Goal: Task Accomplishment & Management: Use online tool/utility

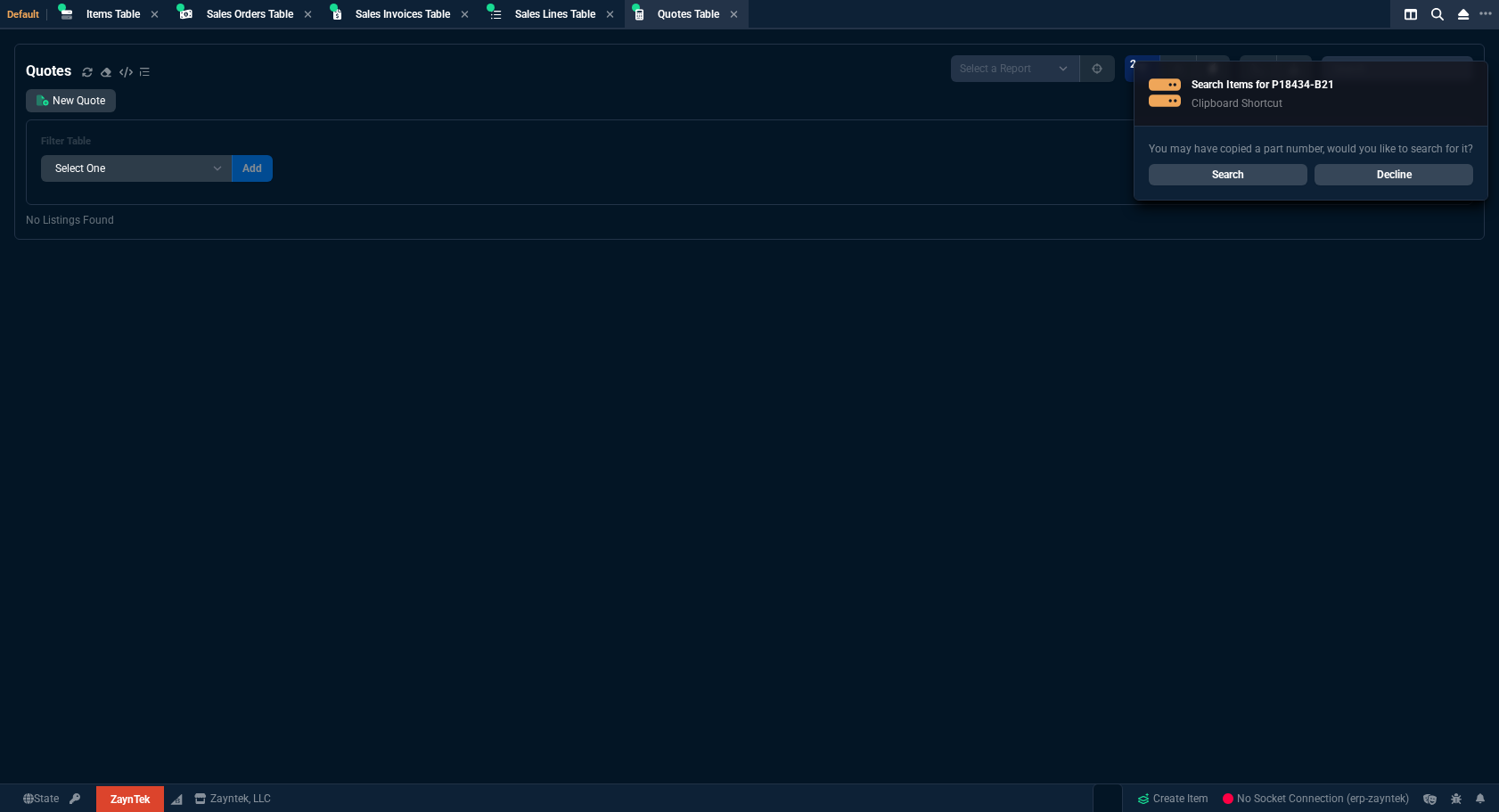
select select "4: SHAD"
select select
click at [122, 15] on span "Items Table" at bounding box center [114, 13] width 54 height 13
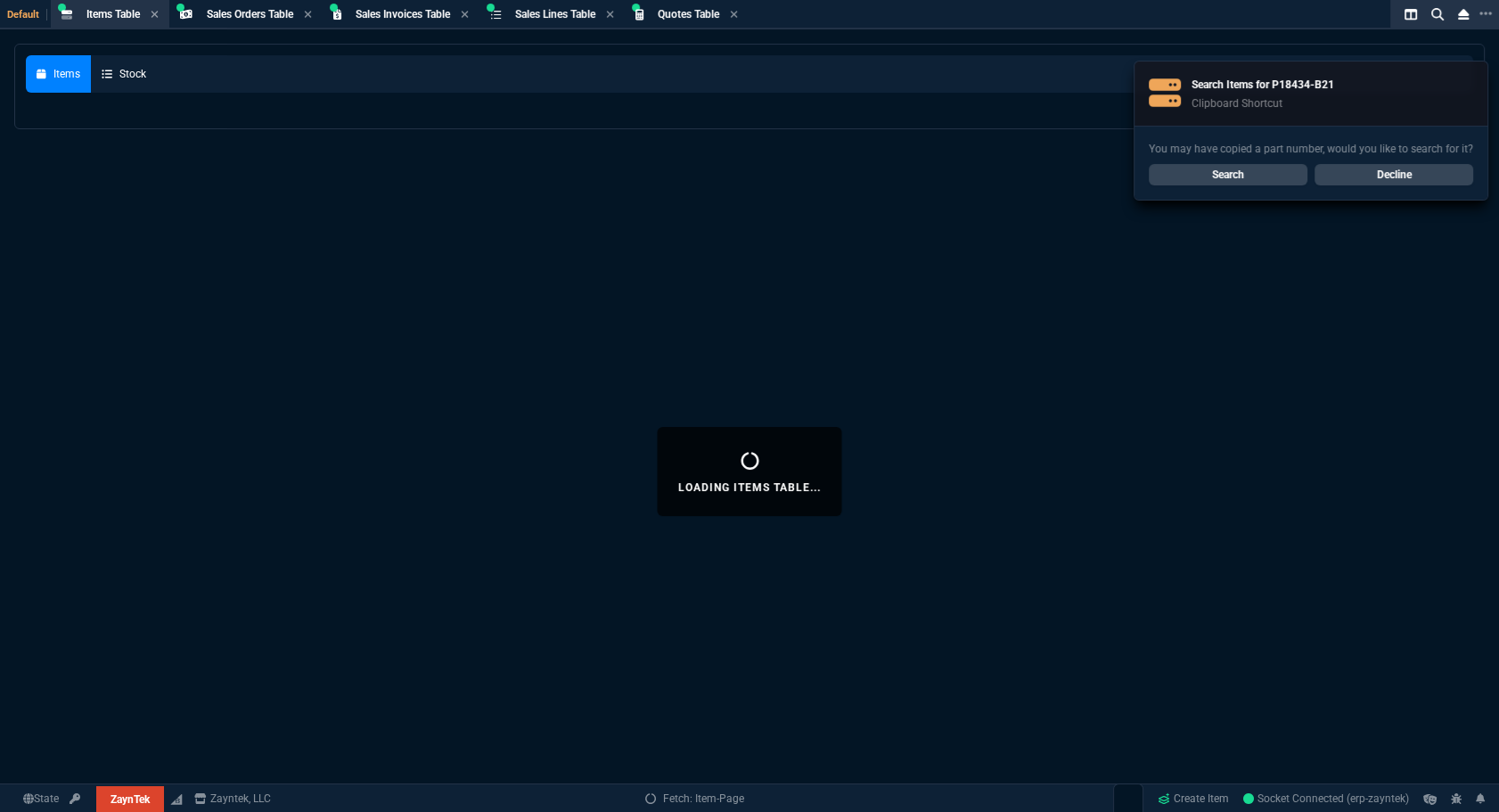
click at [1404, 186] on div "You may have copied a part number, would you like to search for it? Search Decl…" at bounding box center [1310, 163] width 353 height 74
select select
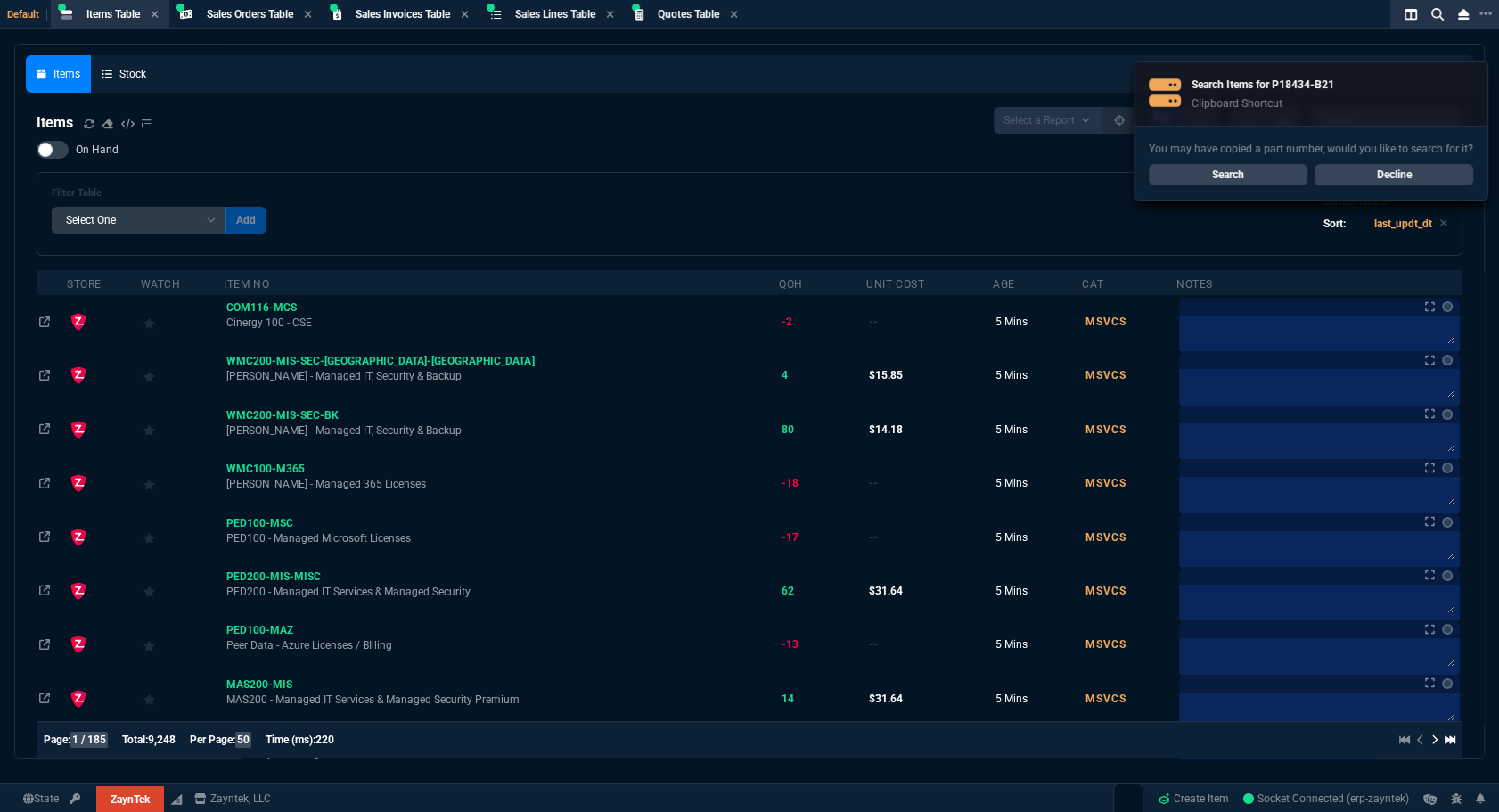
click at [1406, 178] on link "Decline" at bounding box center [1393, 174] width 159 height 21
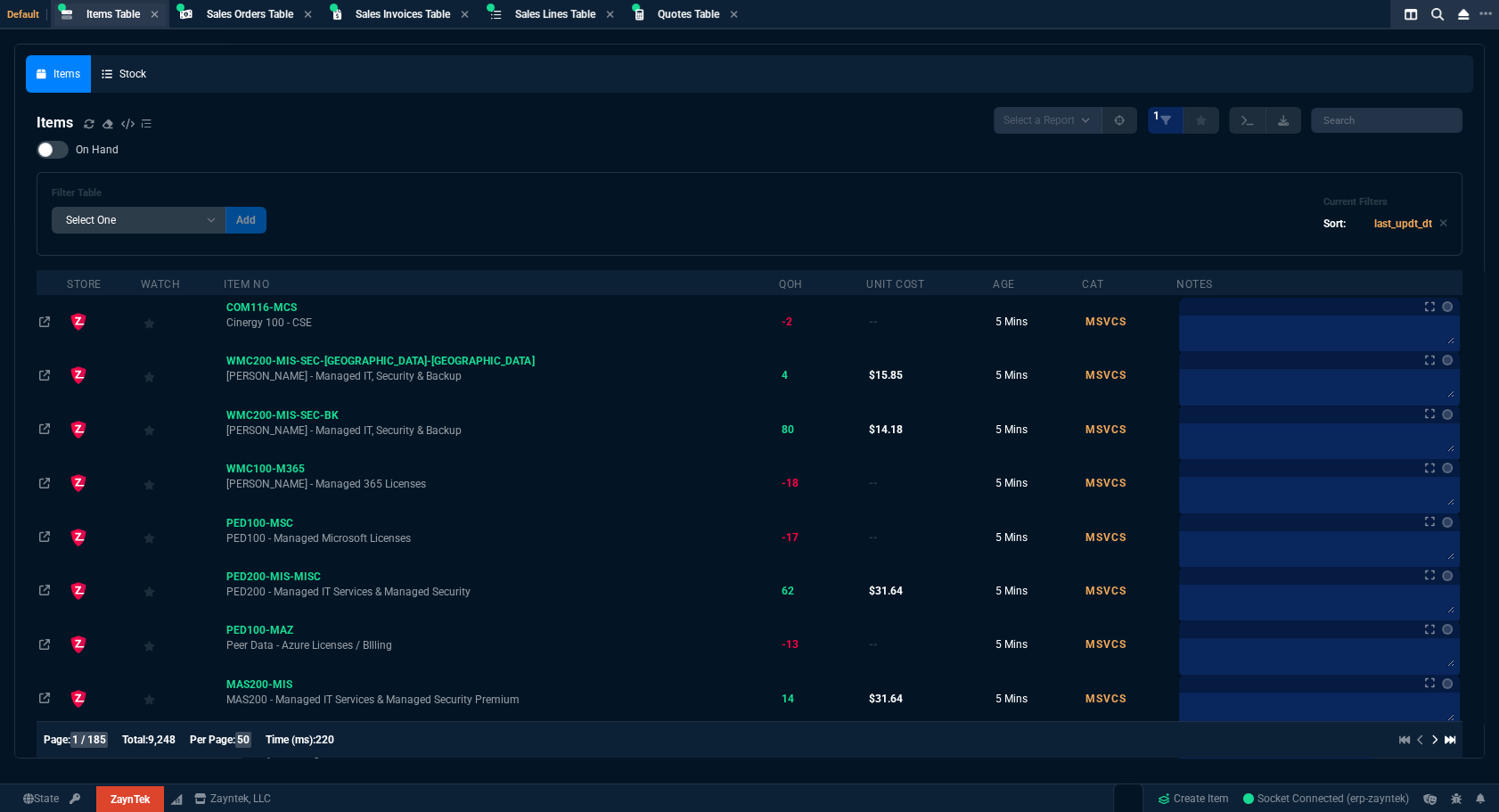
click at [114, 17] on span "Items Table" at bounding box center [114, 13] width 54 height 13
click at [1390, 115] on input "search" at bounding box center [1385, 120] width 151 height 25
paste input "P18434-B21*"
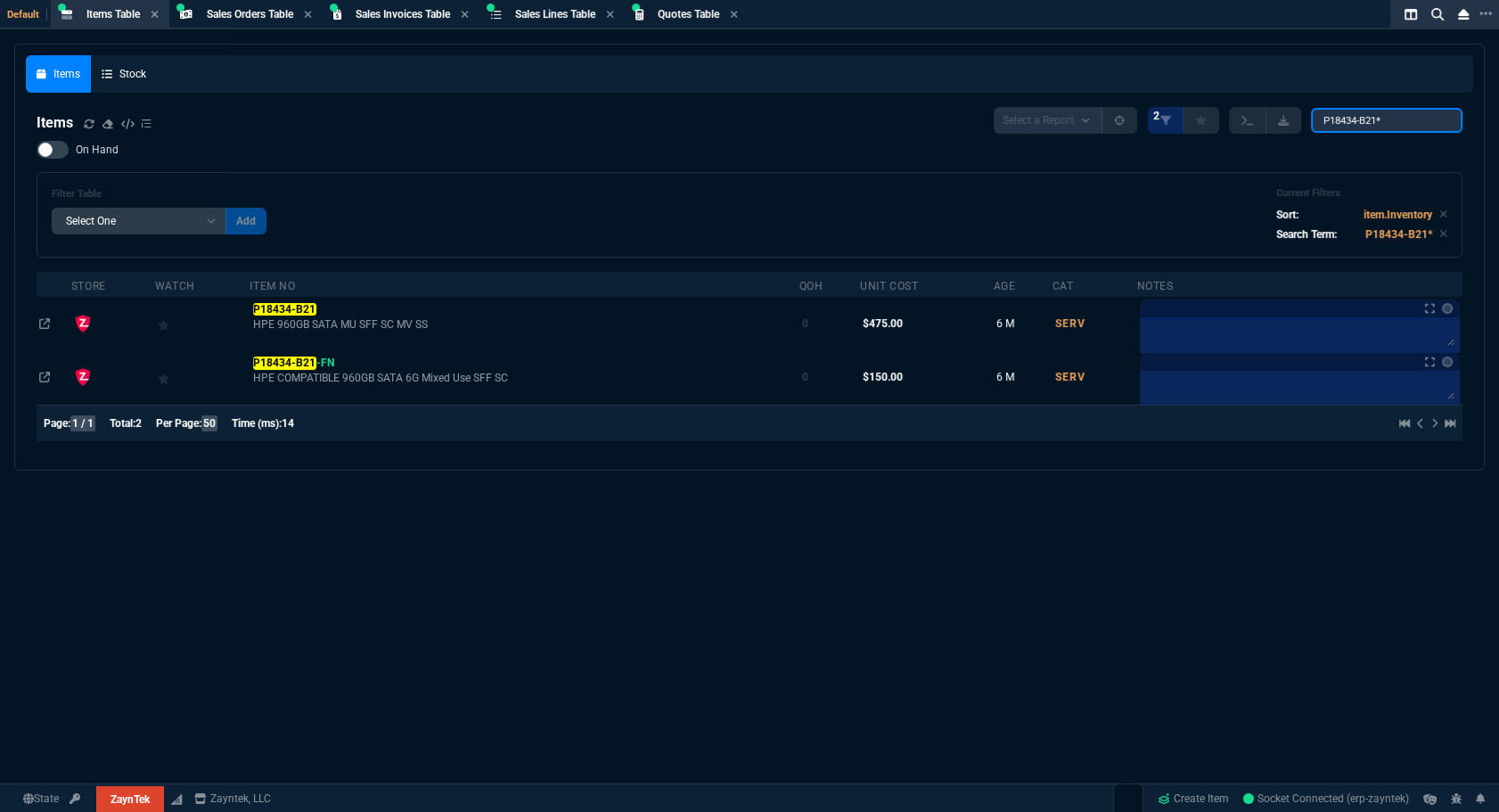
type input "P18434-B21"
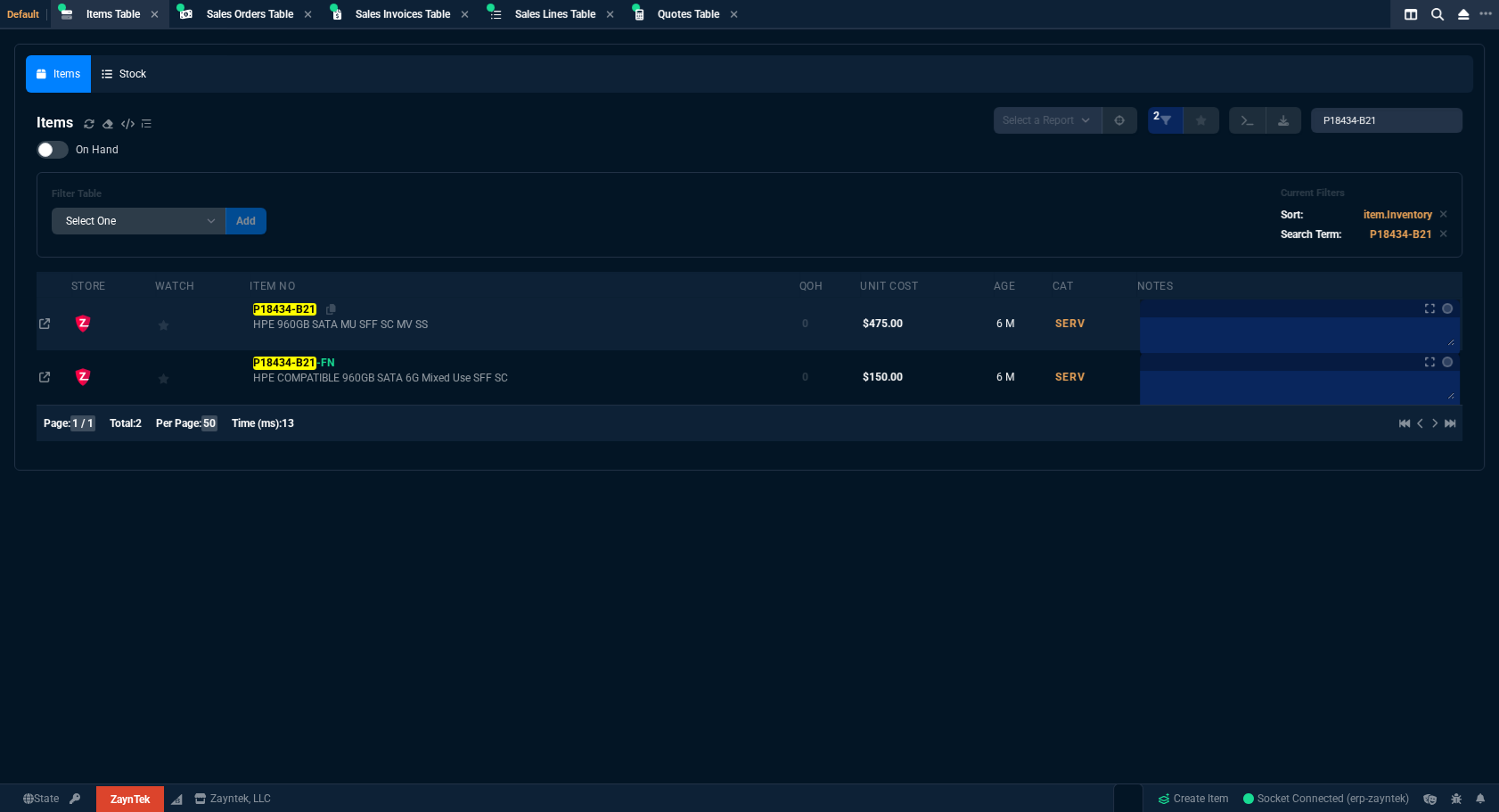
click at [312, 309] on mark "P18434-B21" at bounding box center [285, 309] width 64 height 13
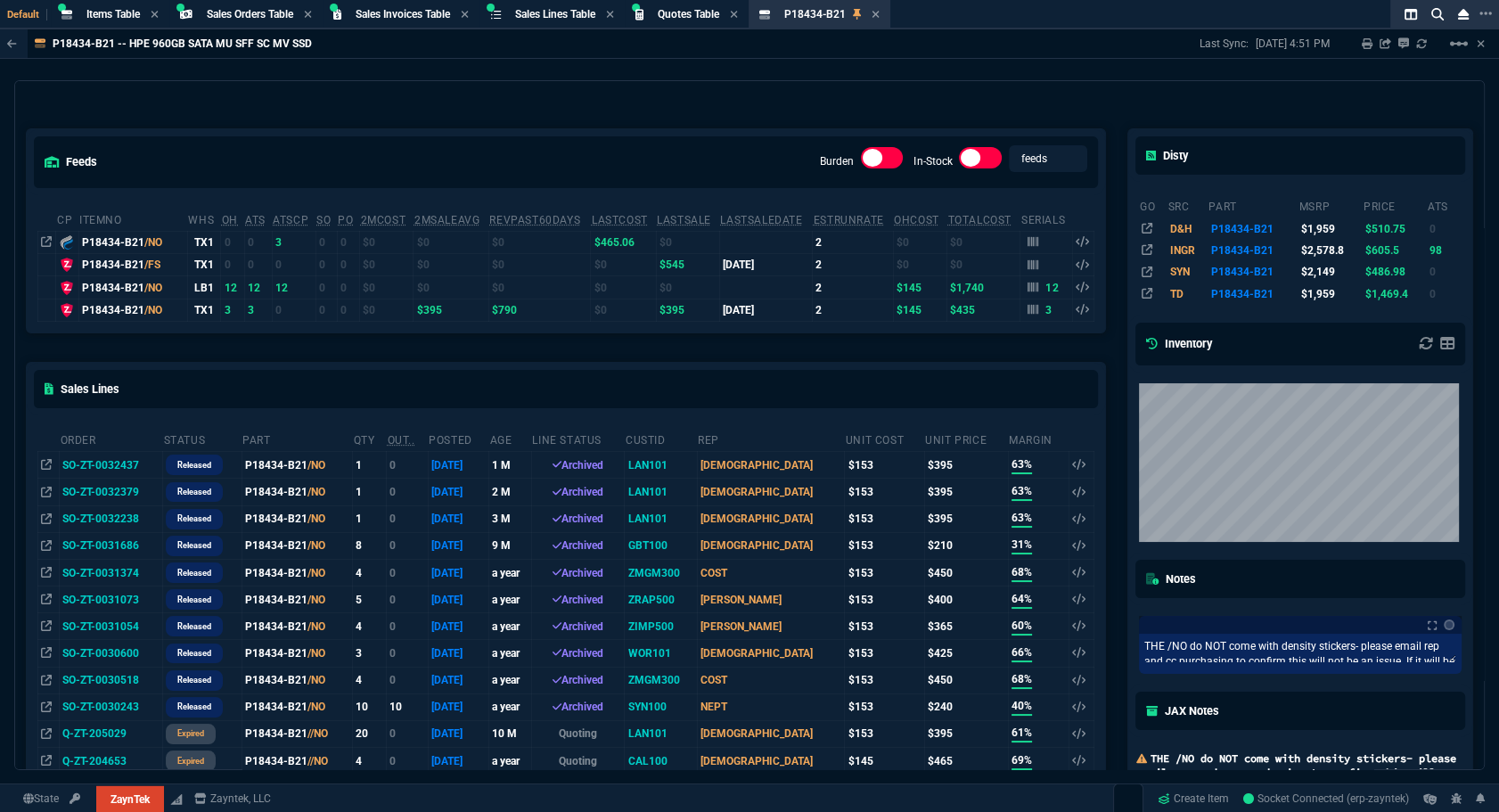
scroll to position [242, 0]
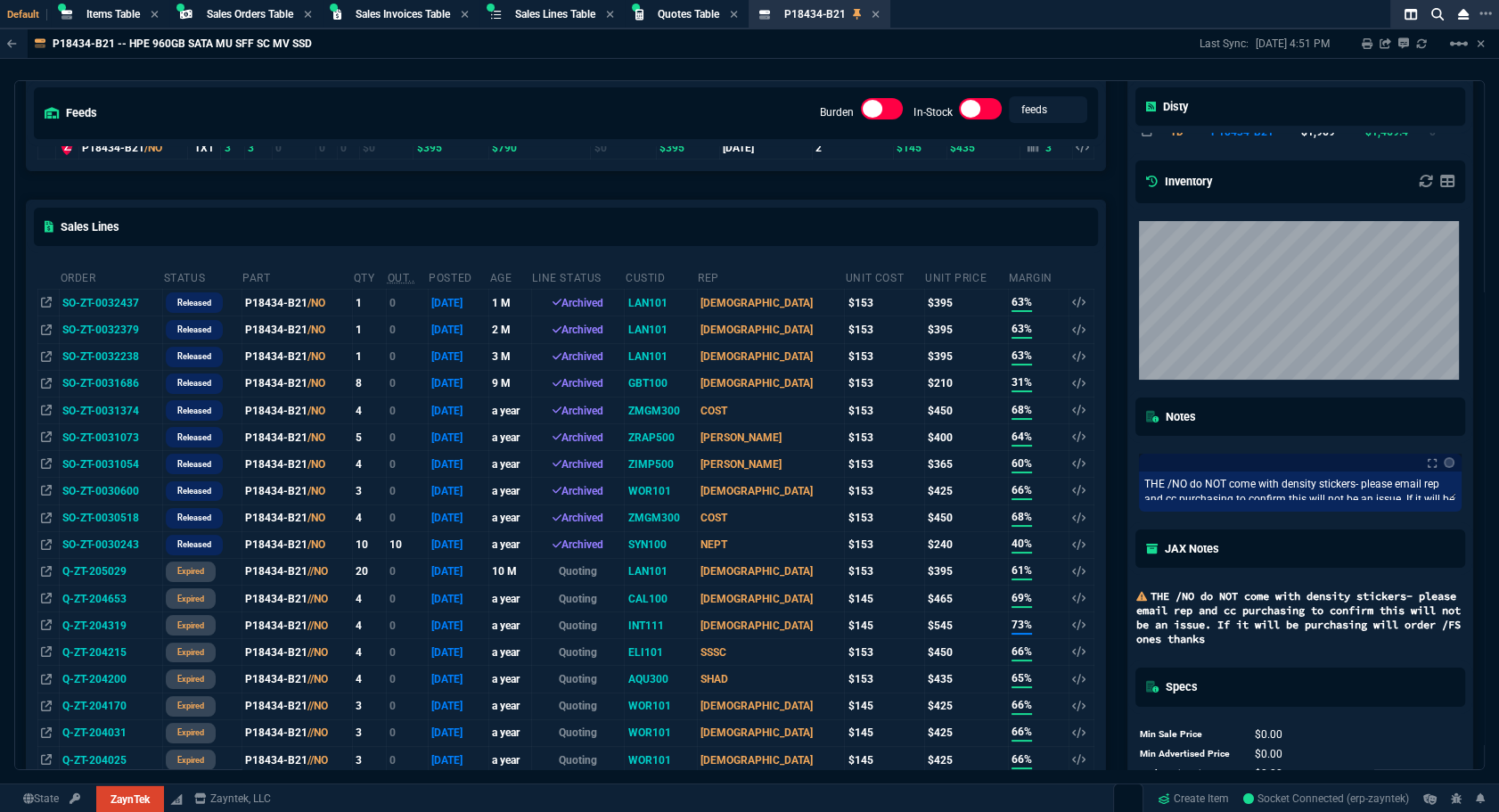
click at [118, 295] on td "SO-ZT-0032437" at bounding box center [111, 303] width 103 height 27
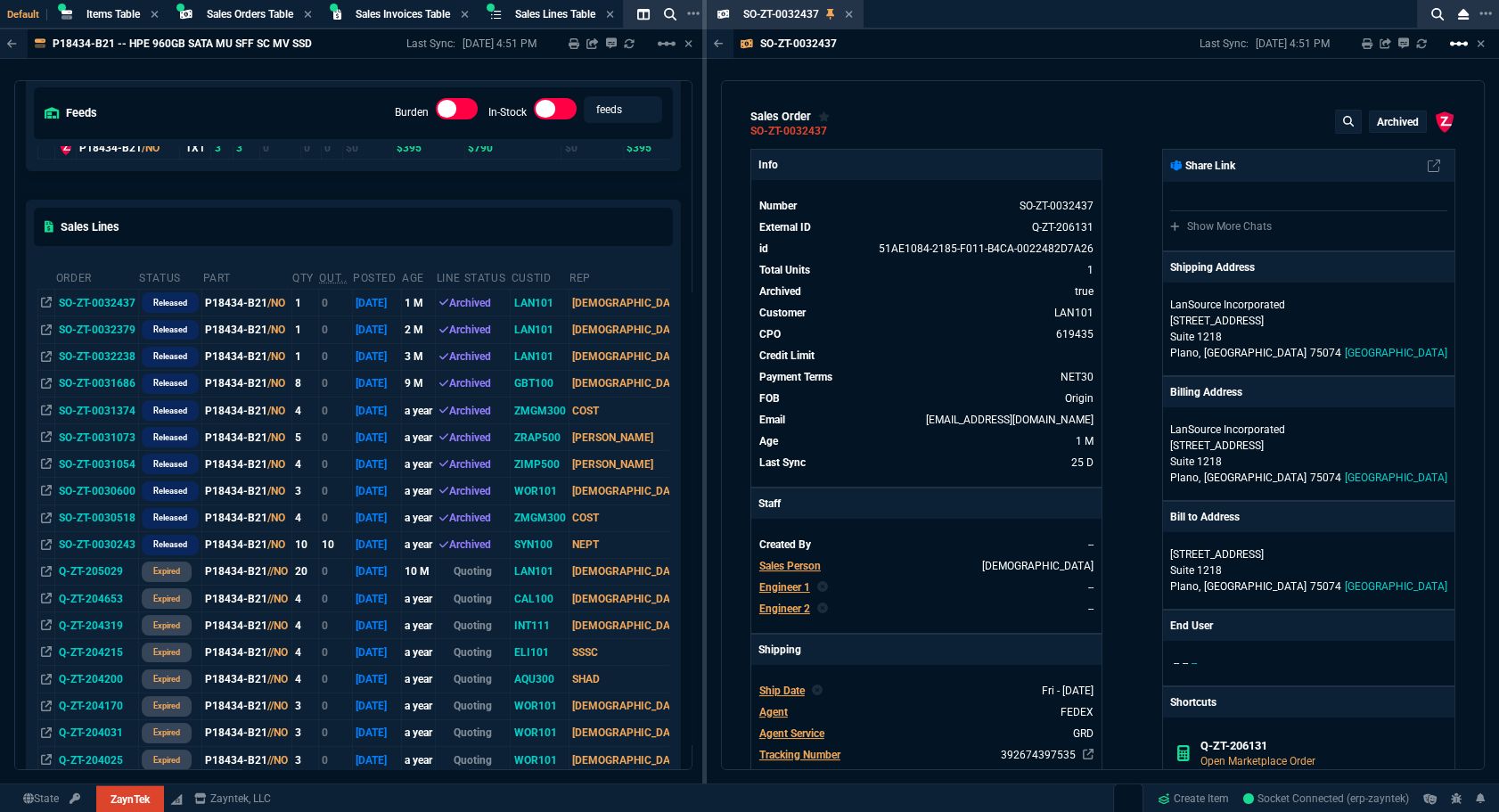
click at [1466, 47] on mat-icon "linear_scale" at bounding box center [1459, 43] width 21 height 21
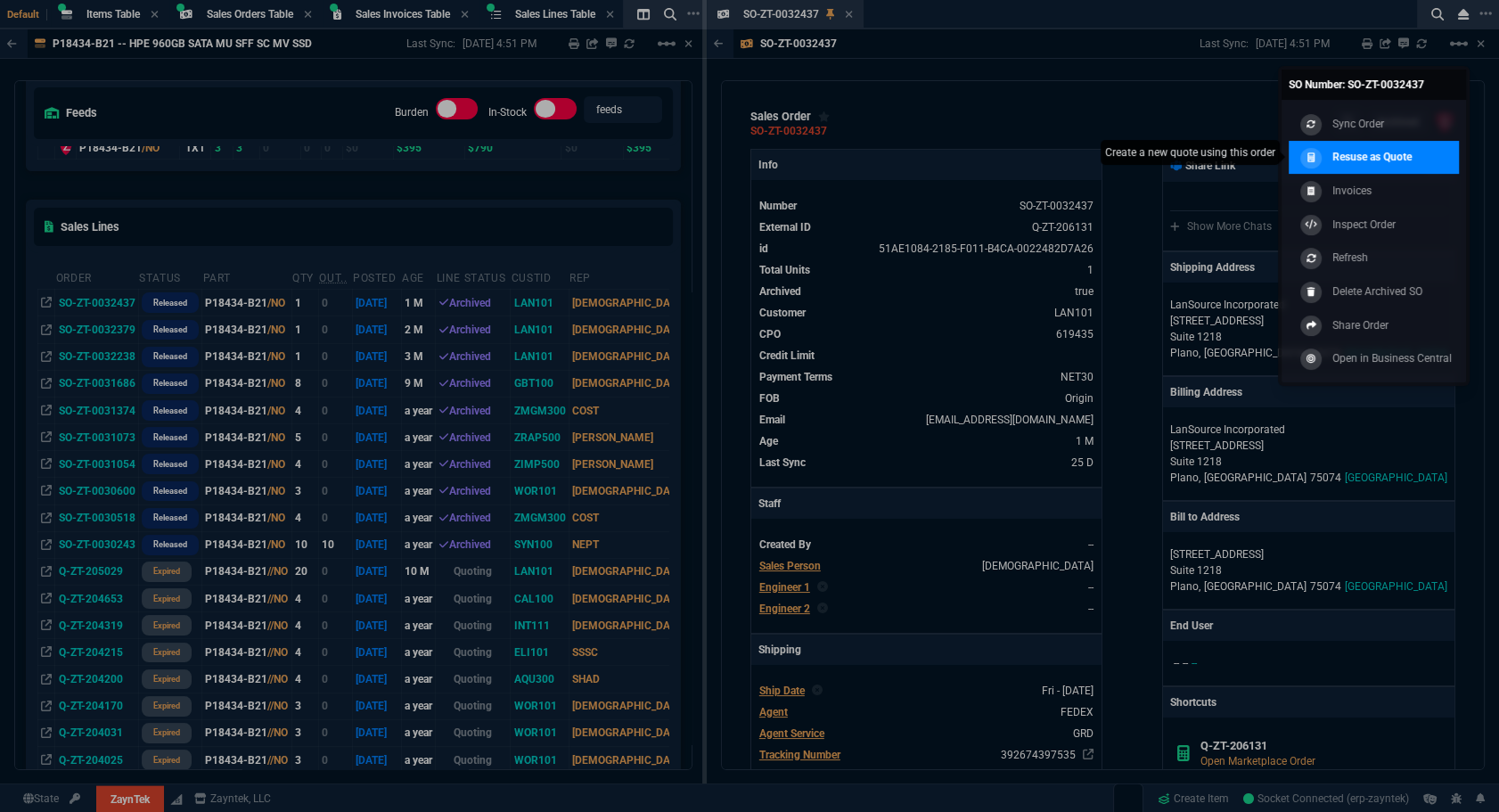
click at [1380, 163] on p "Resuse as Quote" at bounding box center [1371, 157] width 79 height 16
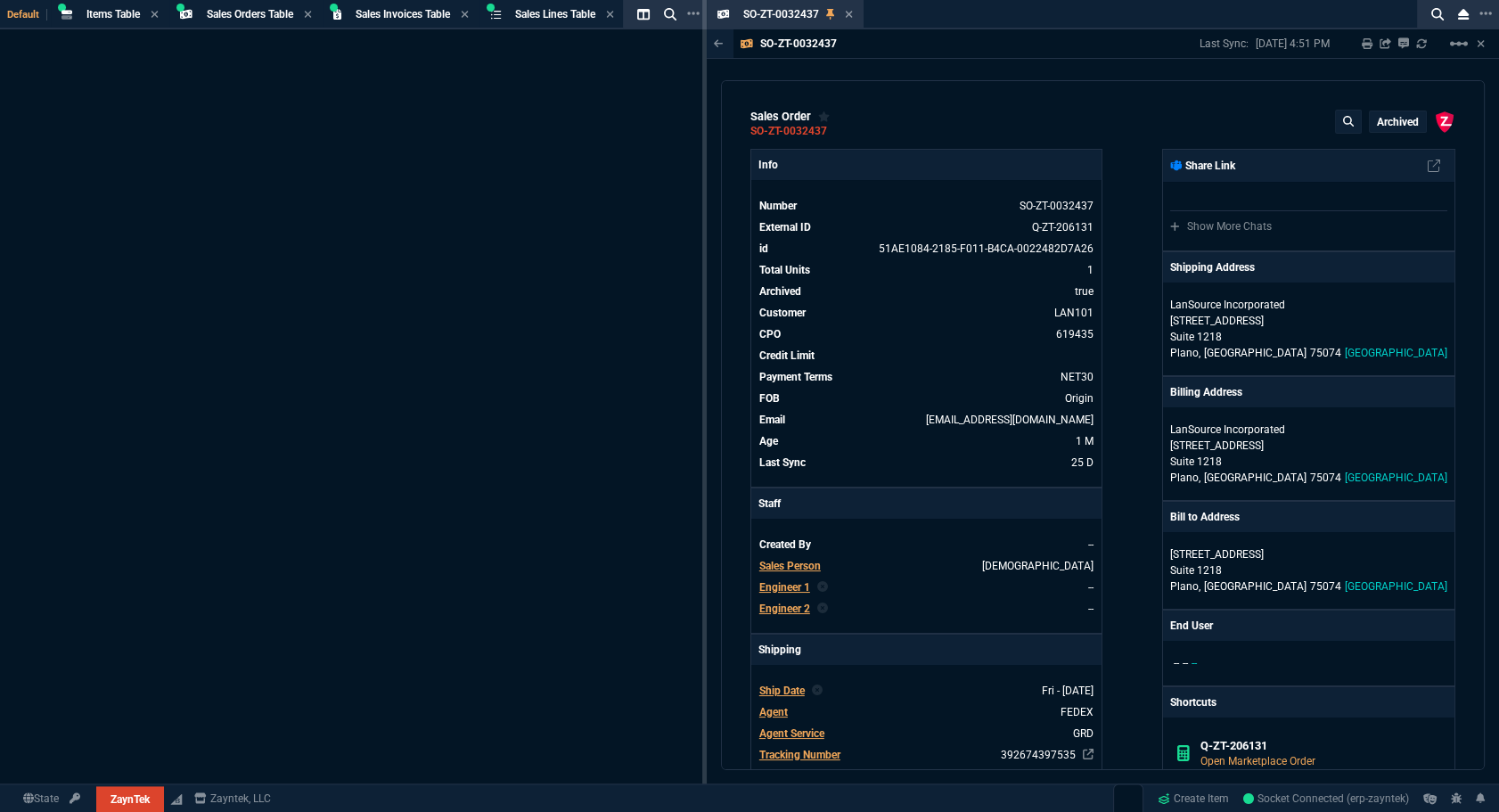
select select
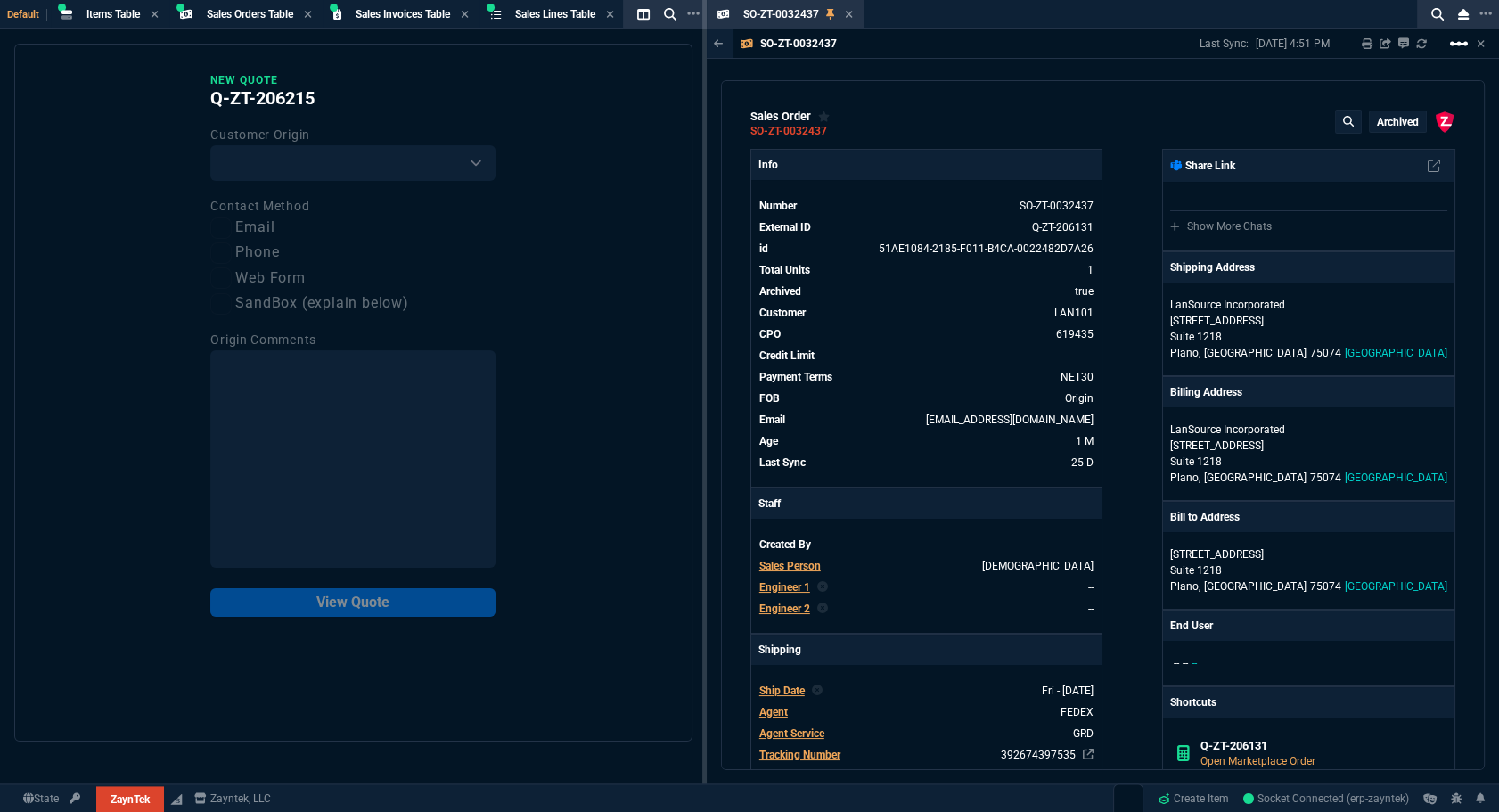
click at [1452, 44] on mat-icon "linear_scale" at bounding box center [1459, 43] width 21 height 21
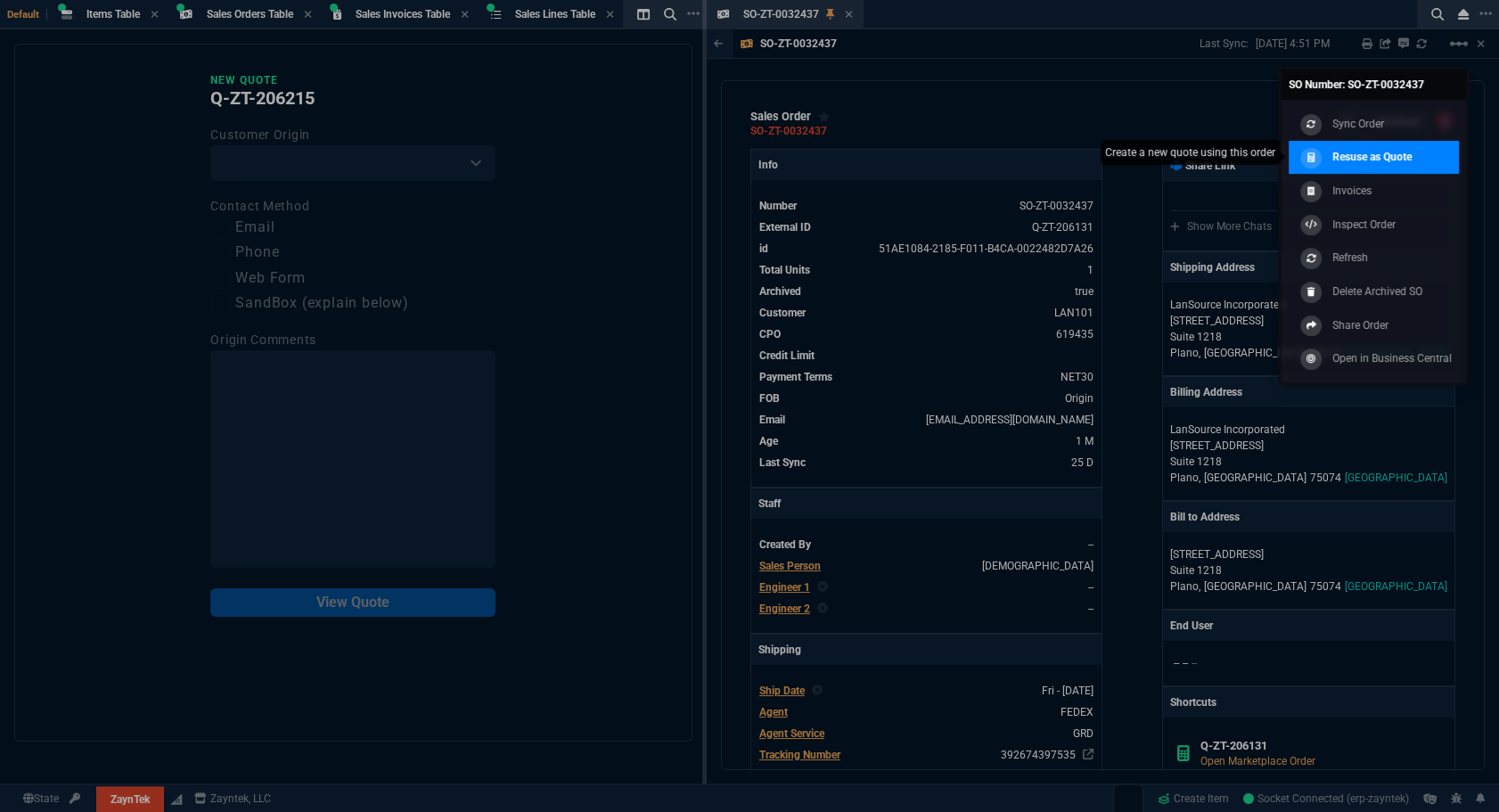
click at [1350, 154] on p "Resuse as Quote" at bounding box center [1371, 157] width 79 height 16
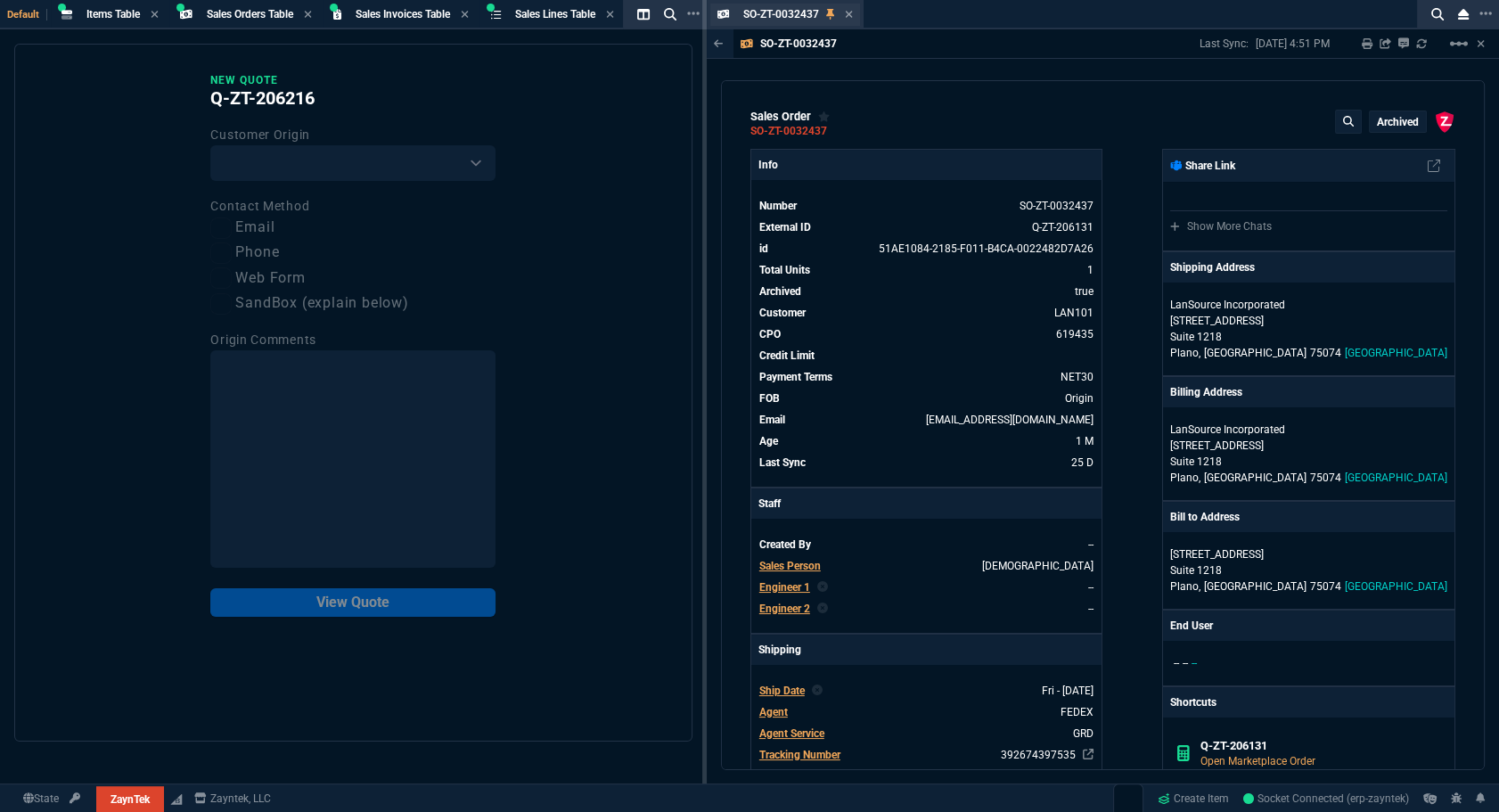
click at [853, 17] on div "SO-ZT-0032437 Sales Order" at bounding box center [785, 14] width 151 height 22
click at [358, 157] on select "Existing Customer Amazon Lead (first order) Website Lead (first order) Called (…" at bounding box center [353, 163] width 285 height 36
select select "existing"
click at [211, 145] on select "Existing Customer Amazon Lead (first order) Website Lead (first order) Called (…" at bounding box center [353, 163] width 285 height 36
click at [264, 229] on label "Email" at bounding box center [353, 227] width 285 height 22
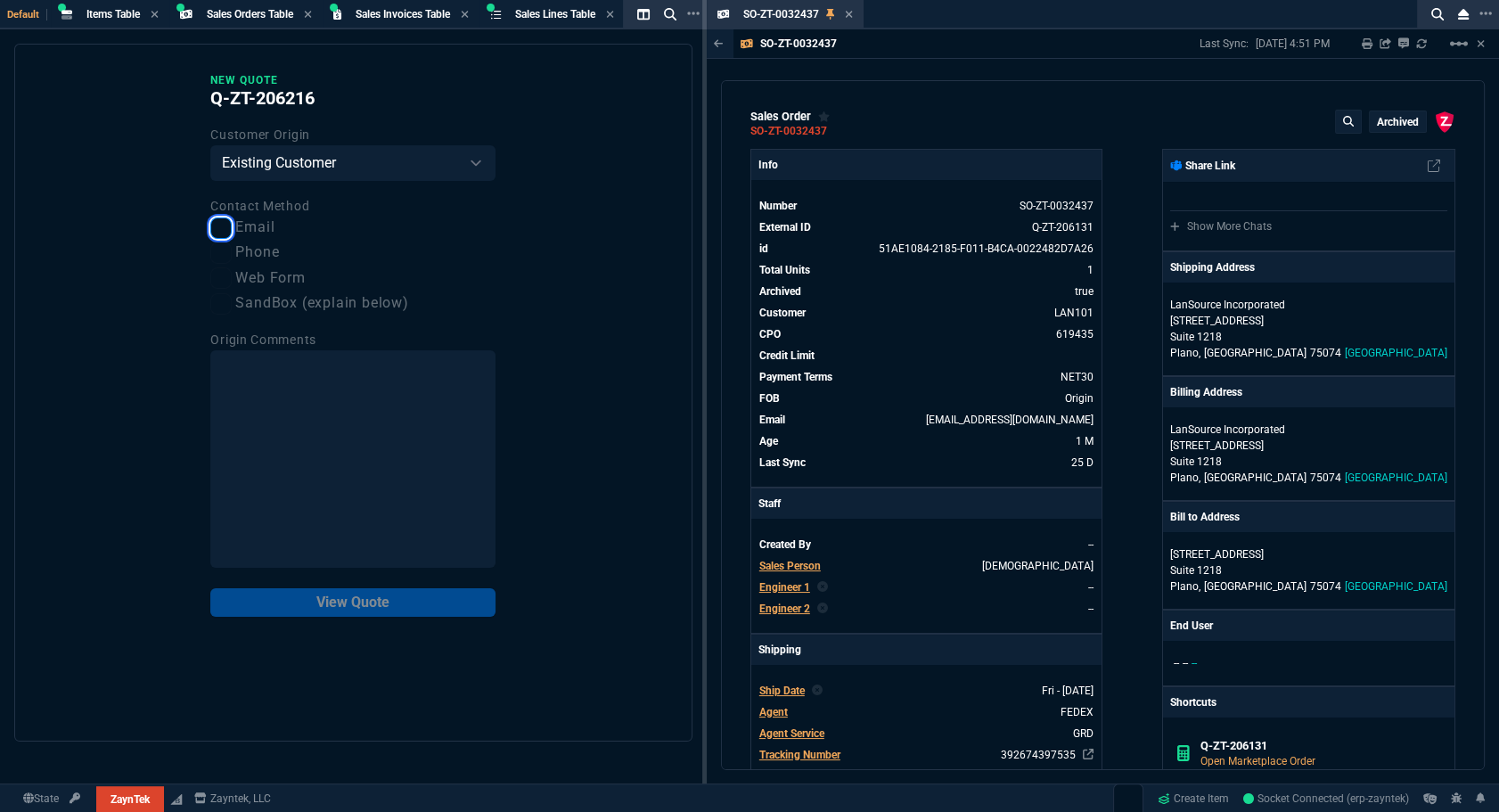
click at [232, 229] on input "Email" at bounding box center [221, 228] width 21 height 21
checkbox input "true"
click at [341, 596] on button "View Quote" at bounding box center [353, 602] width 285 height 29
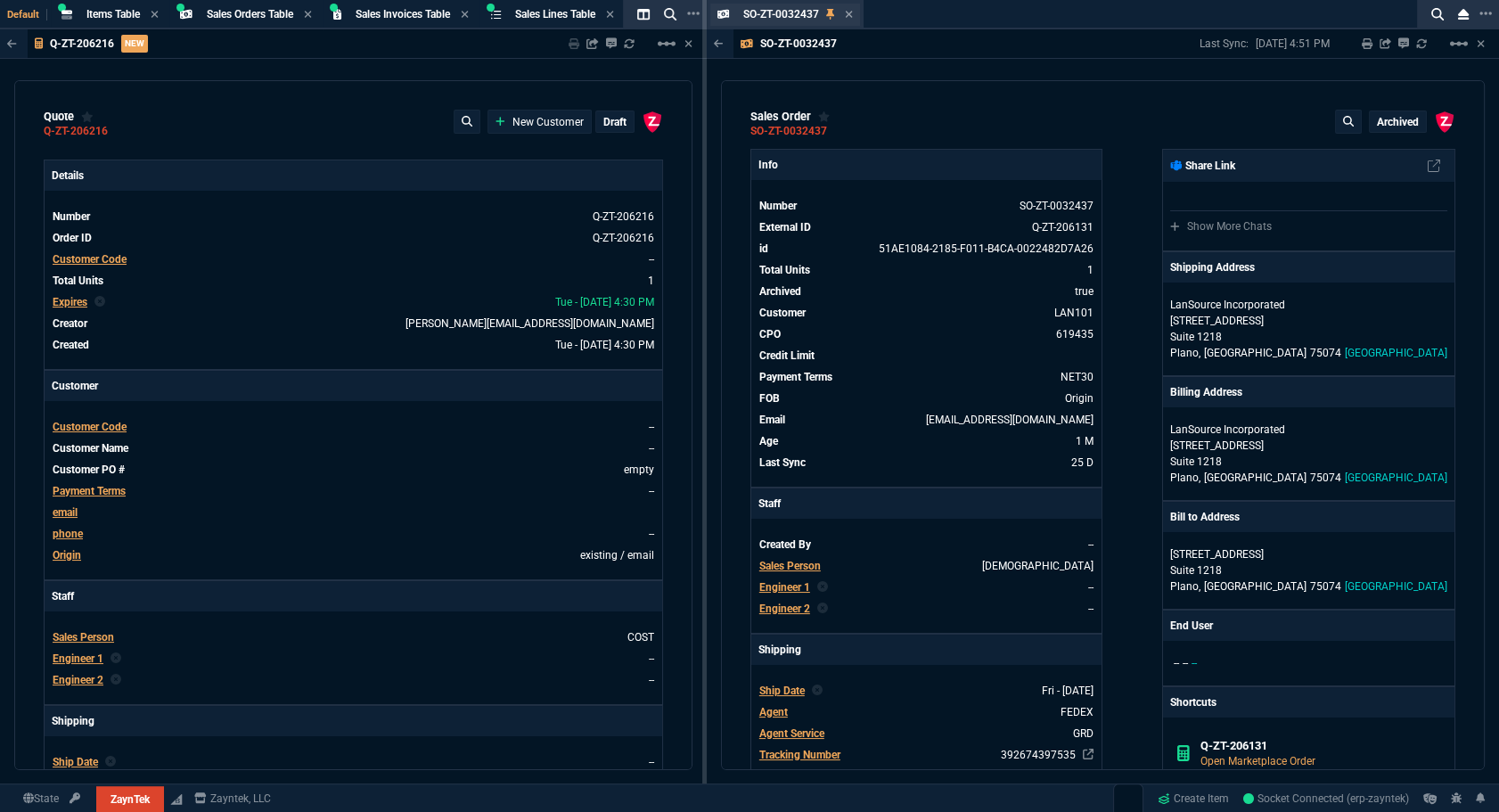
type input "63"
type input "250"
type input "80"
click at [850, 15] on icon at bounding box center [849, 13] width 7 height 7
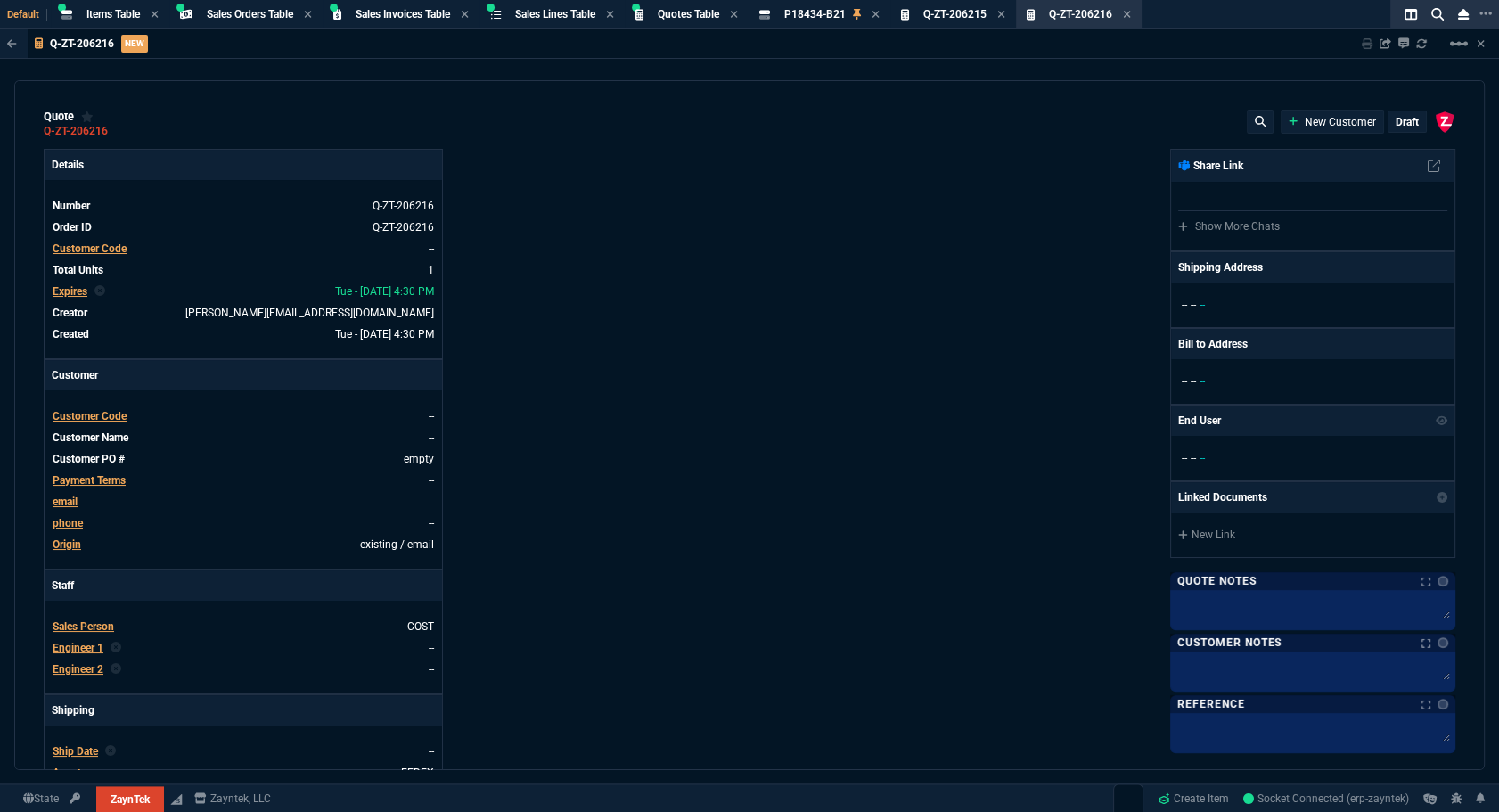
click at [125, 252] on span "Customer Code" at bounding box center [89, 248] width 74 height 13
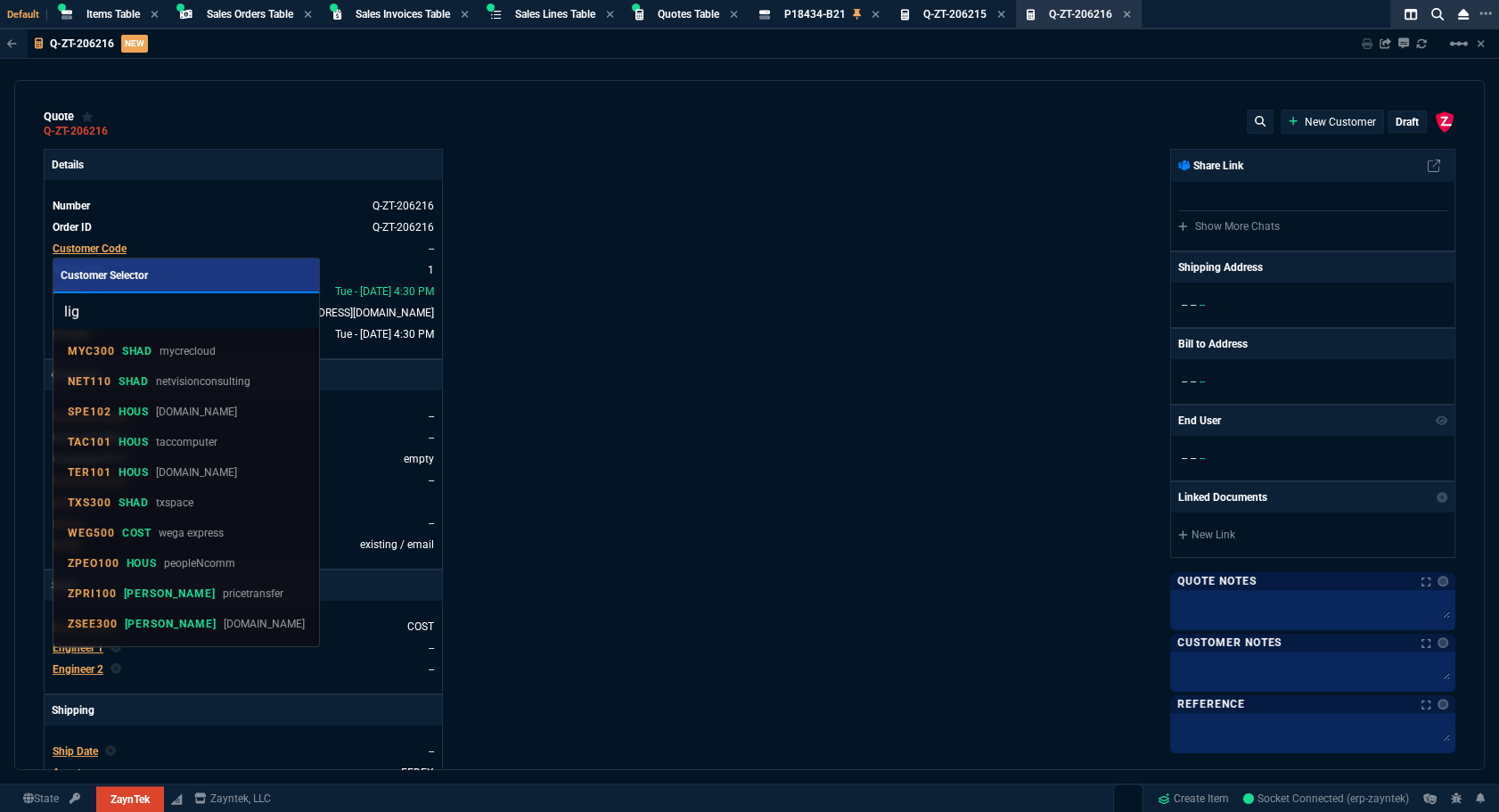
type input "ligh"
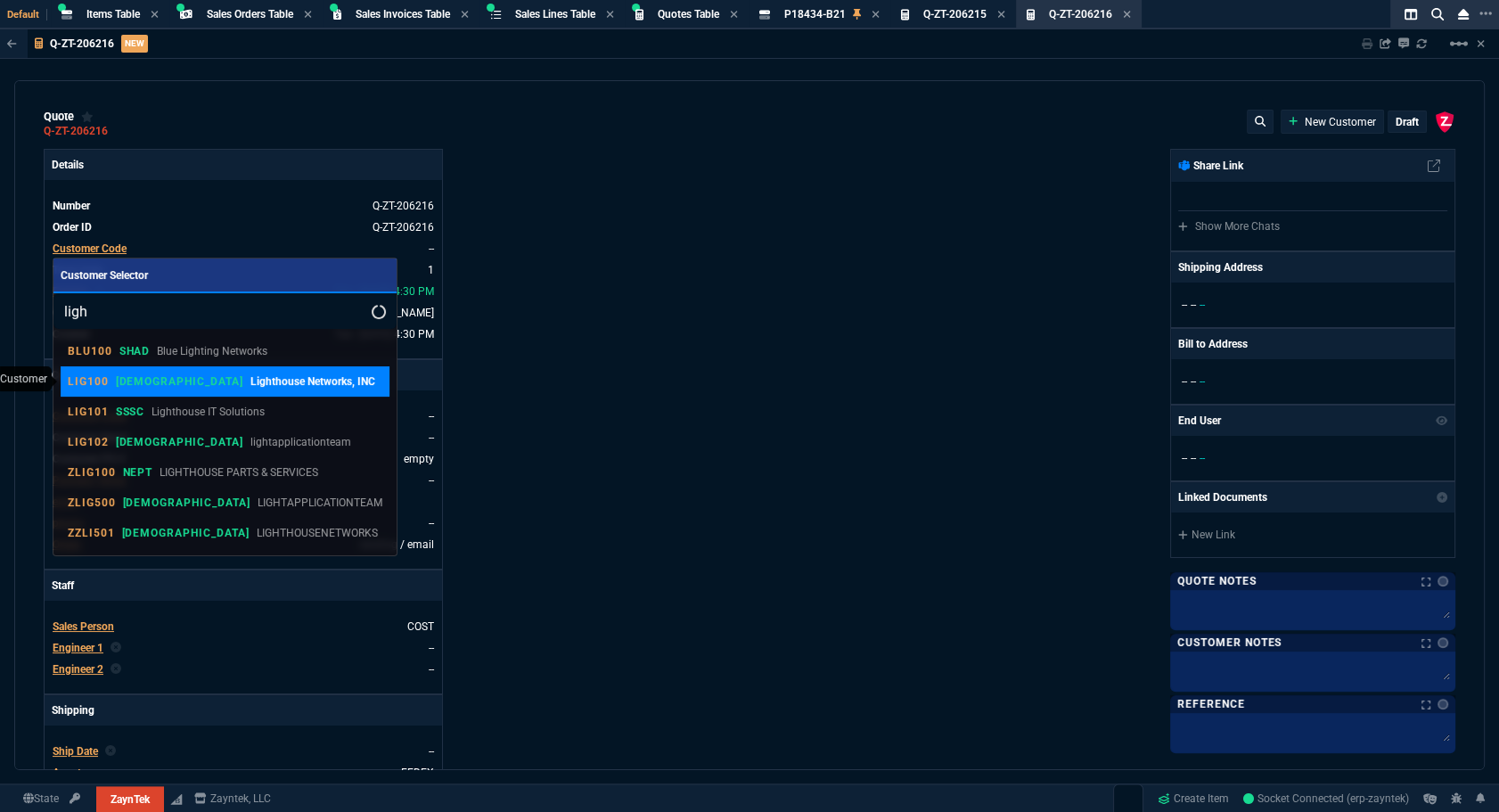
click at [250, 388] on p "Lighthouse Networks, INC" at bounding box center [313, 381] width 125 height 16
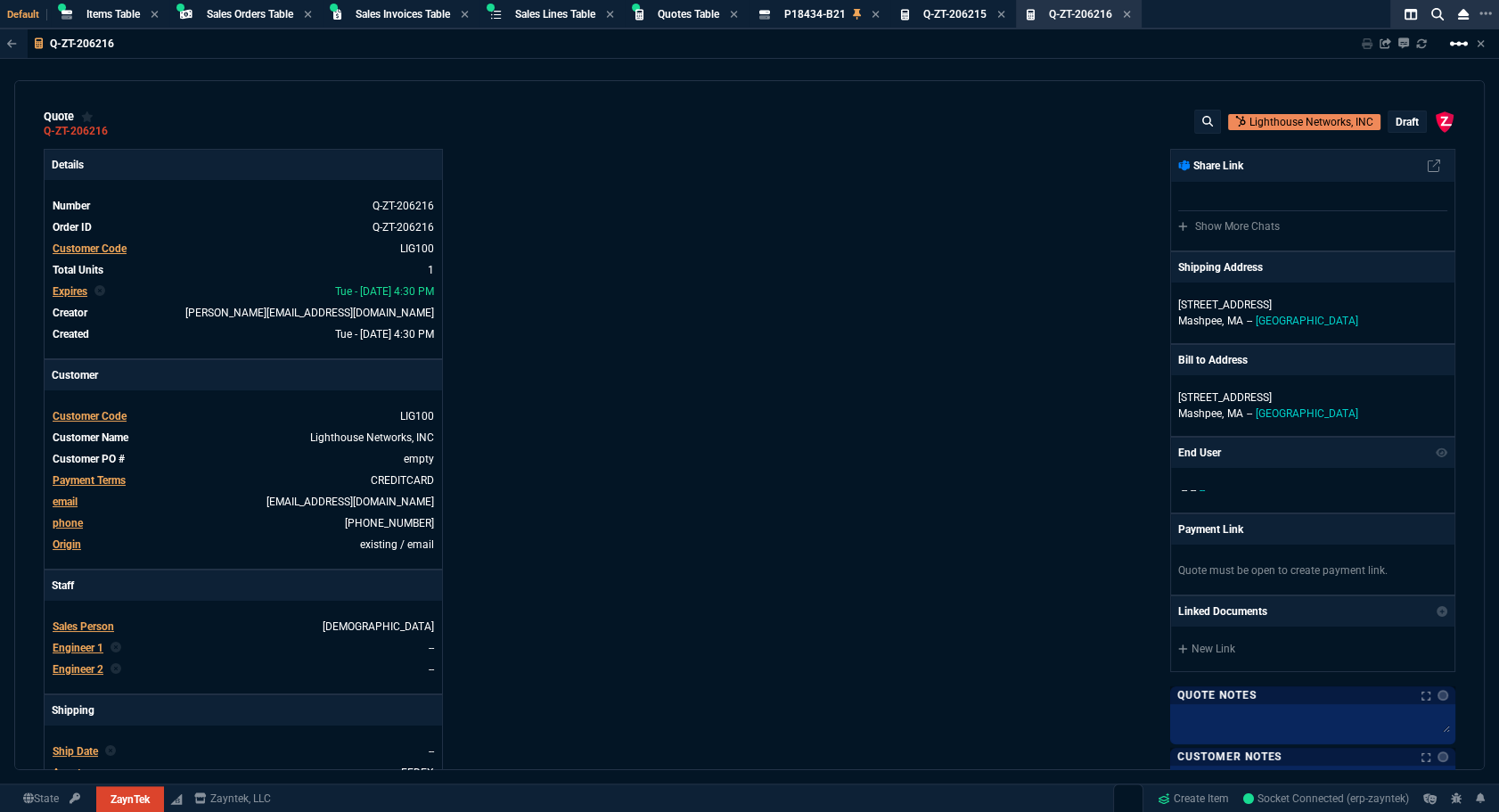
click at [1454, 41] on mat-icon "linear_scale" at bounding box center [1459, 43] width 21 height 21
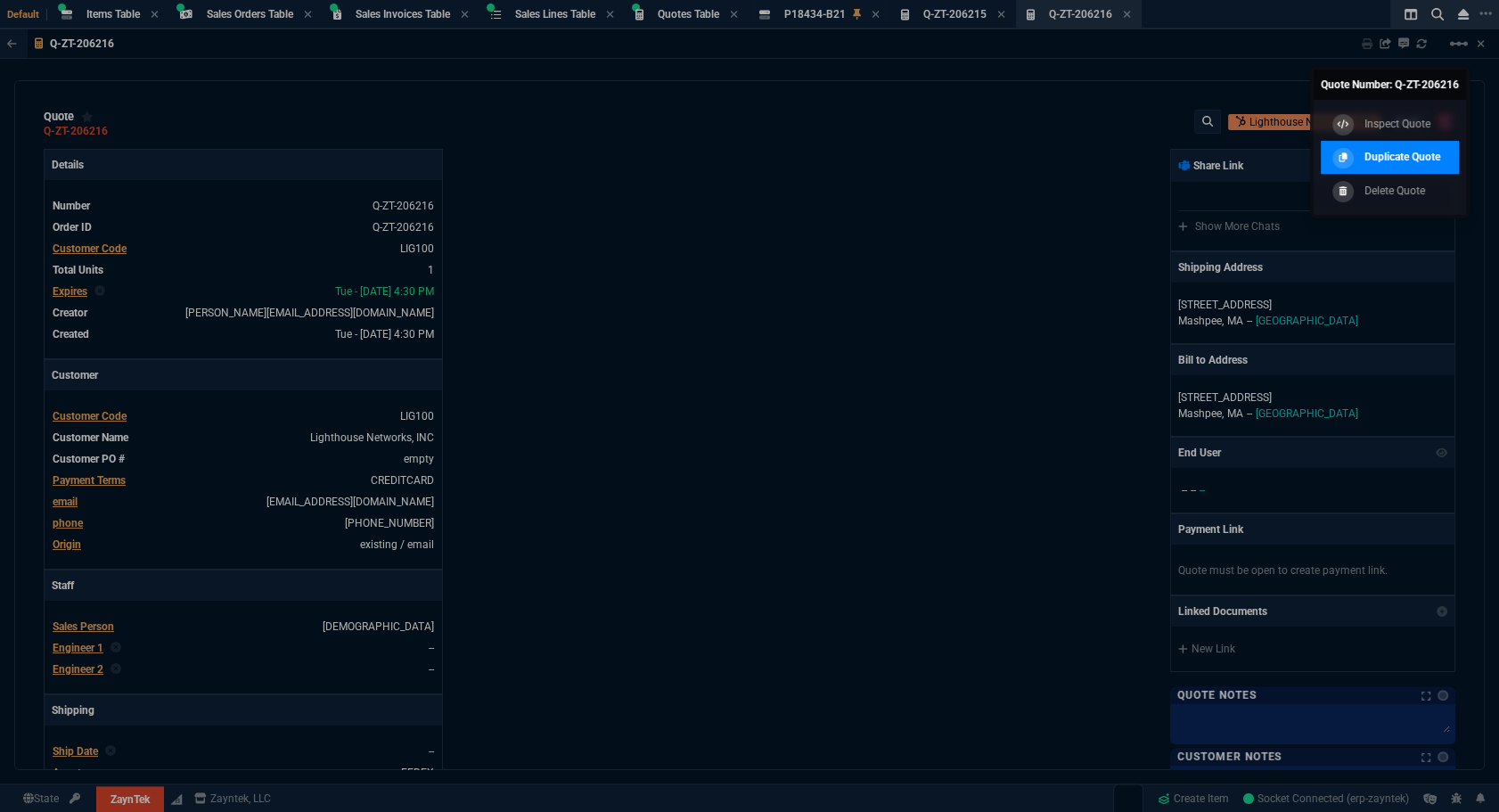
click at [1373, 151] on p "Duplicate Quote" at bounding box center [1402, 157] width 76 height 16
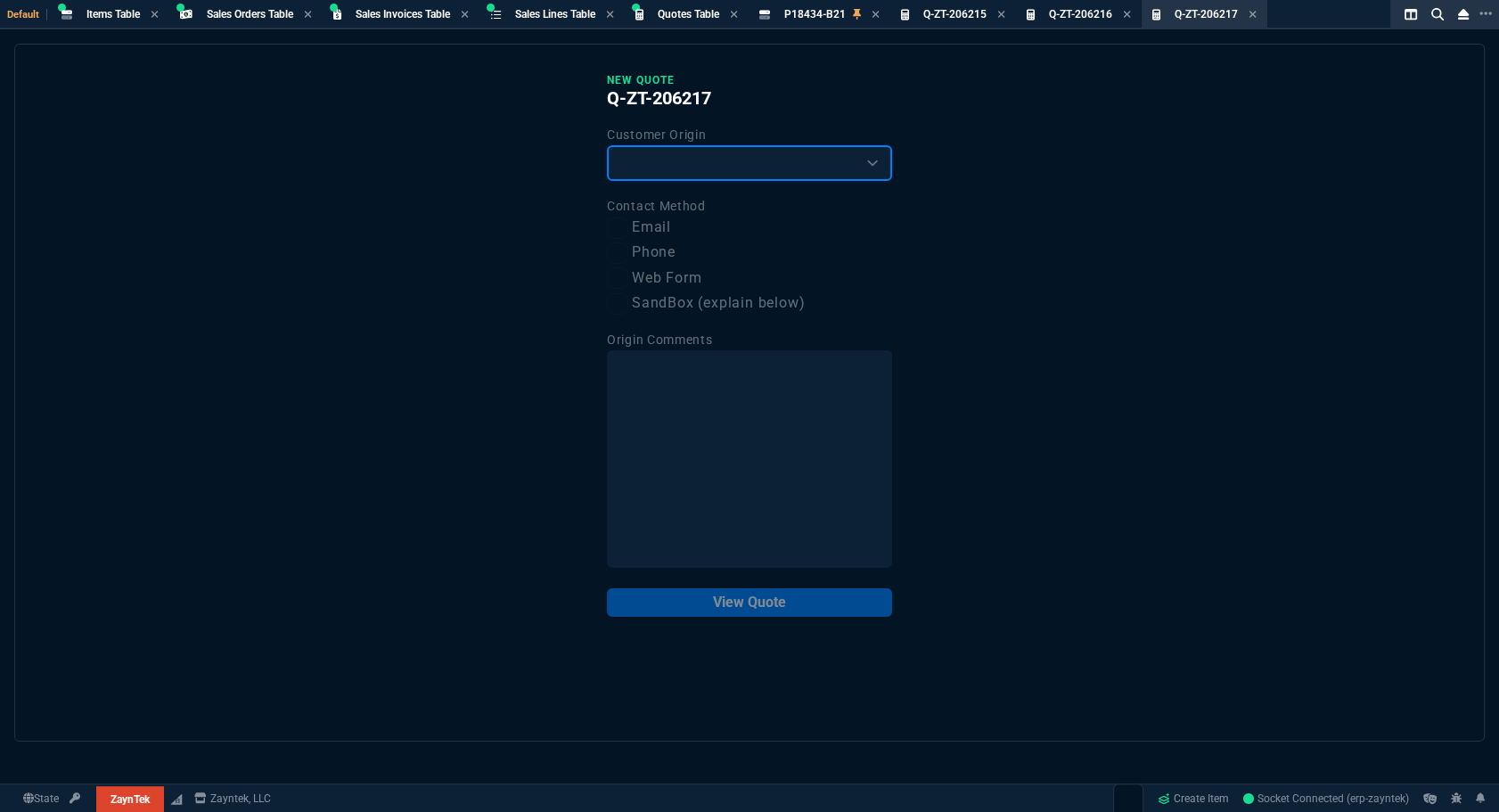
click at [717, 172] on select "Existing Customer Amazon Lead (first order) Website Lead (first order) Called (…" at bounding box center [750, 163] width 285 height 36
select select "existing"
click at [607, 145] on select "Existing Customer Amazon Lead (first order) Website Lead (first order) Called (…" at bounding box center [750, 163] width 285 height 36
click at [673, 227] on label "Email" at bounding box center [750, 227] width 285 height 22
click at [628, 227] on input "Email" at bounding box center [618, 228] width 21 height 21
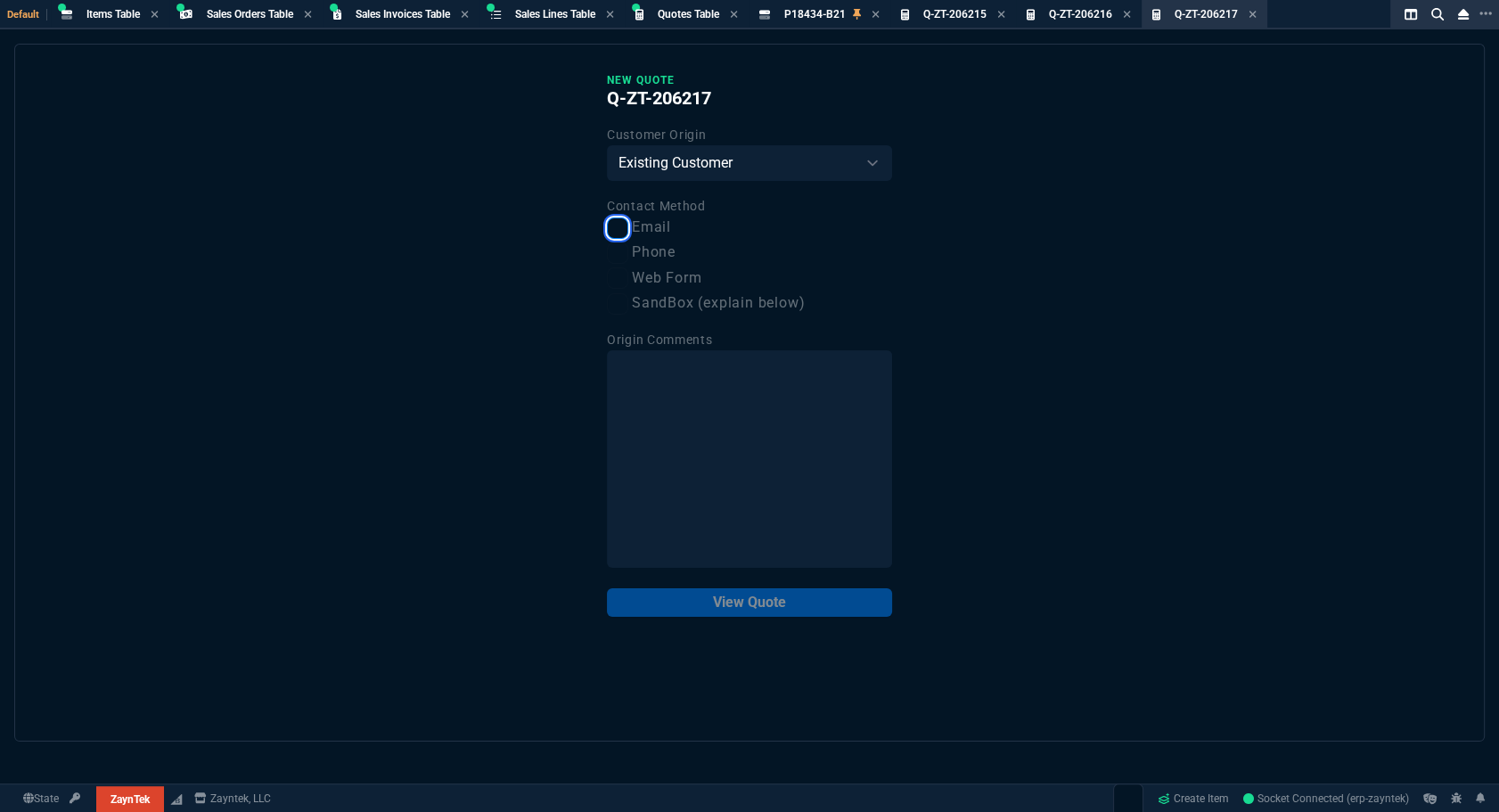
checkbox input "true"
click at [810, 601] on button "View Quote" at bounding box center [750, 602] width 285 height 29
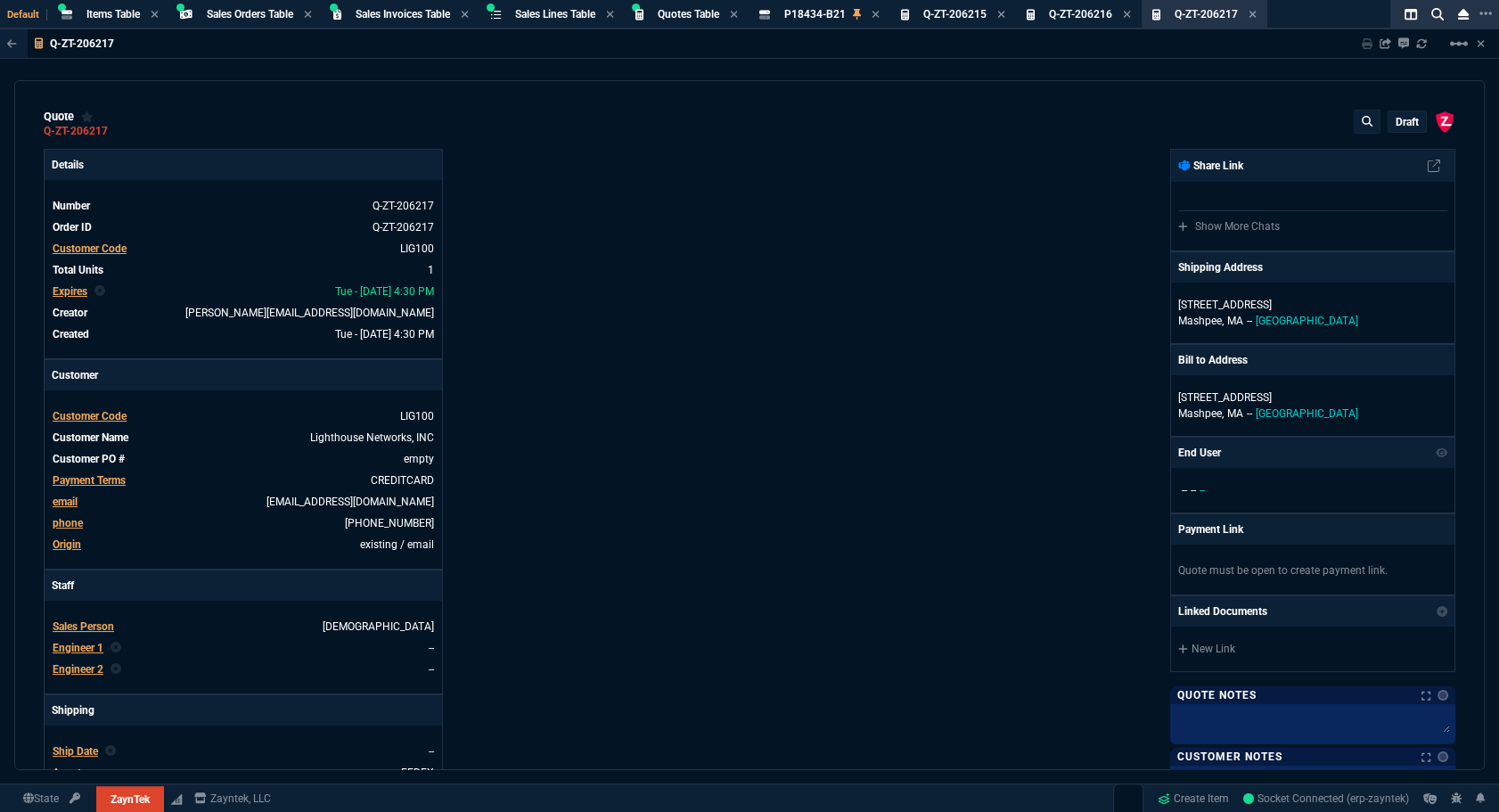
type input "63"
type input "250"
type input "80"
click at [118, 250] on span "Customer Code" at bounding box center [89, 248] width 74 height 13
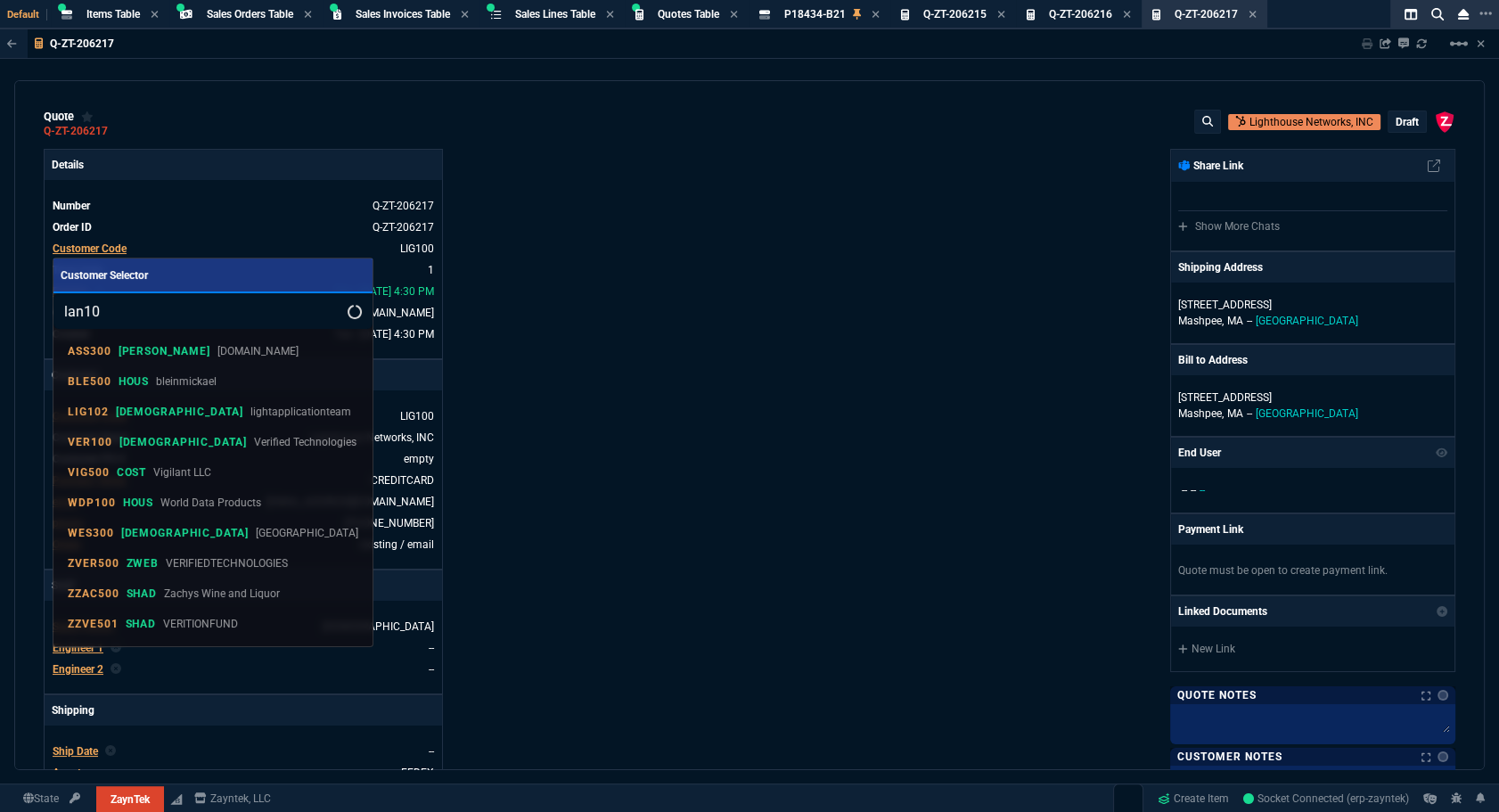
type input "lan101"
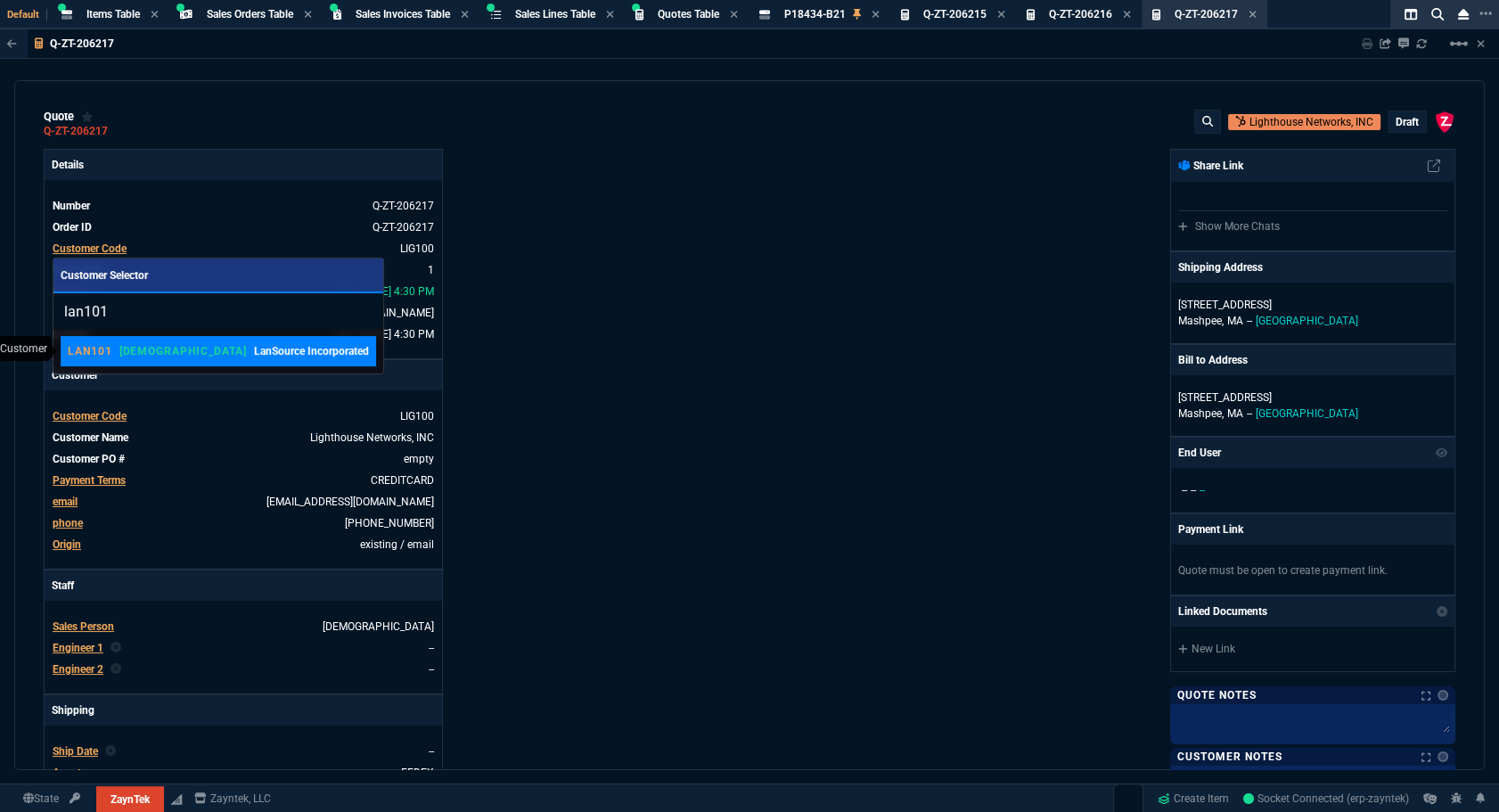
click at [254, 357] on p "LanSource Incorporated" at bounding box center [311, 351] width 114 height 16
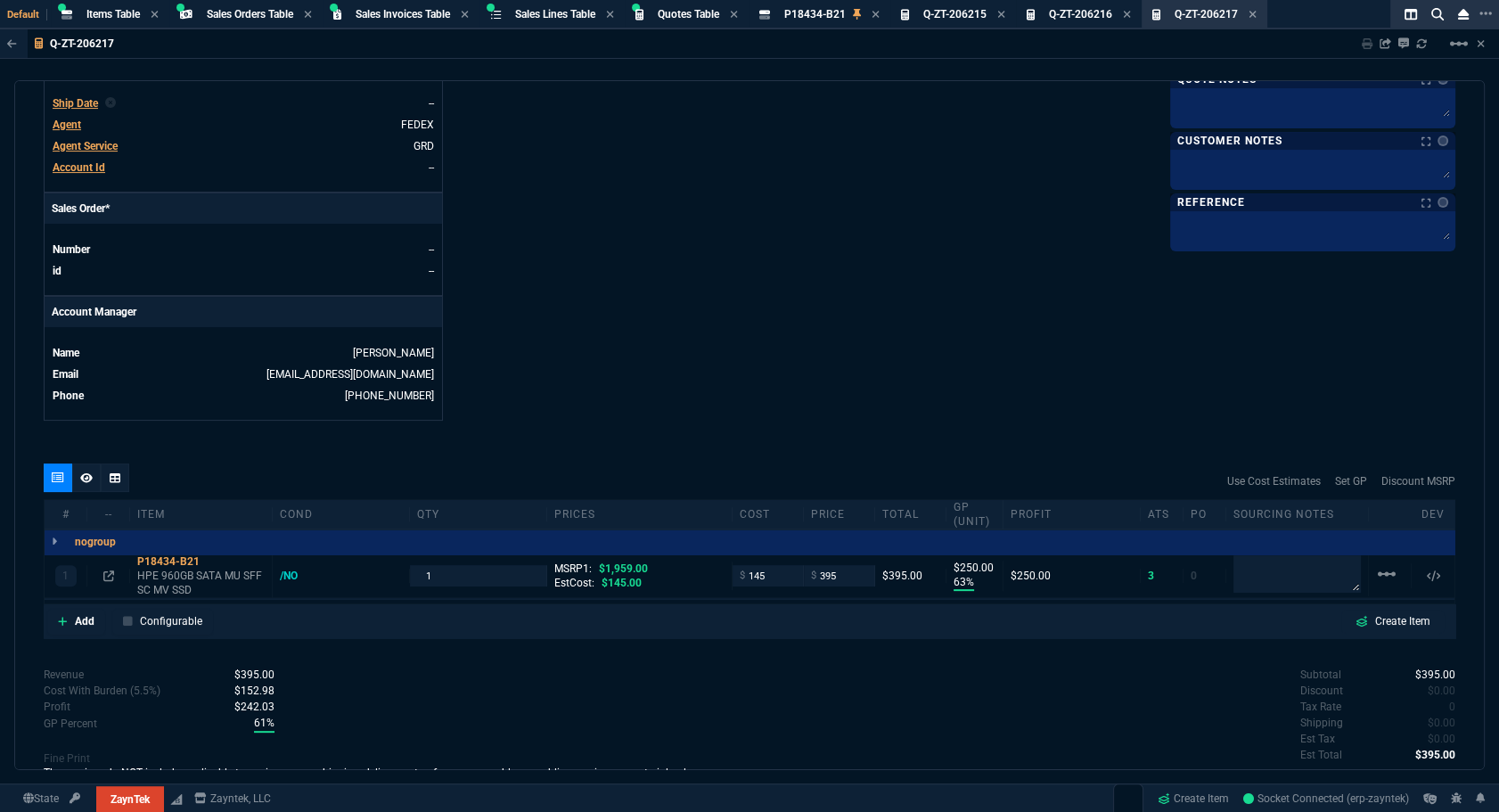
scroll to position [760, 0]
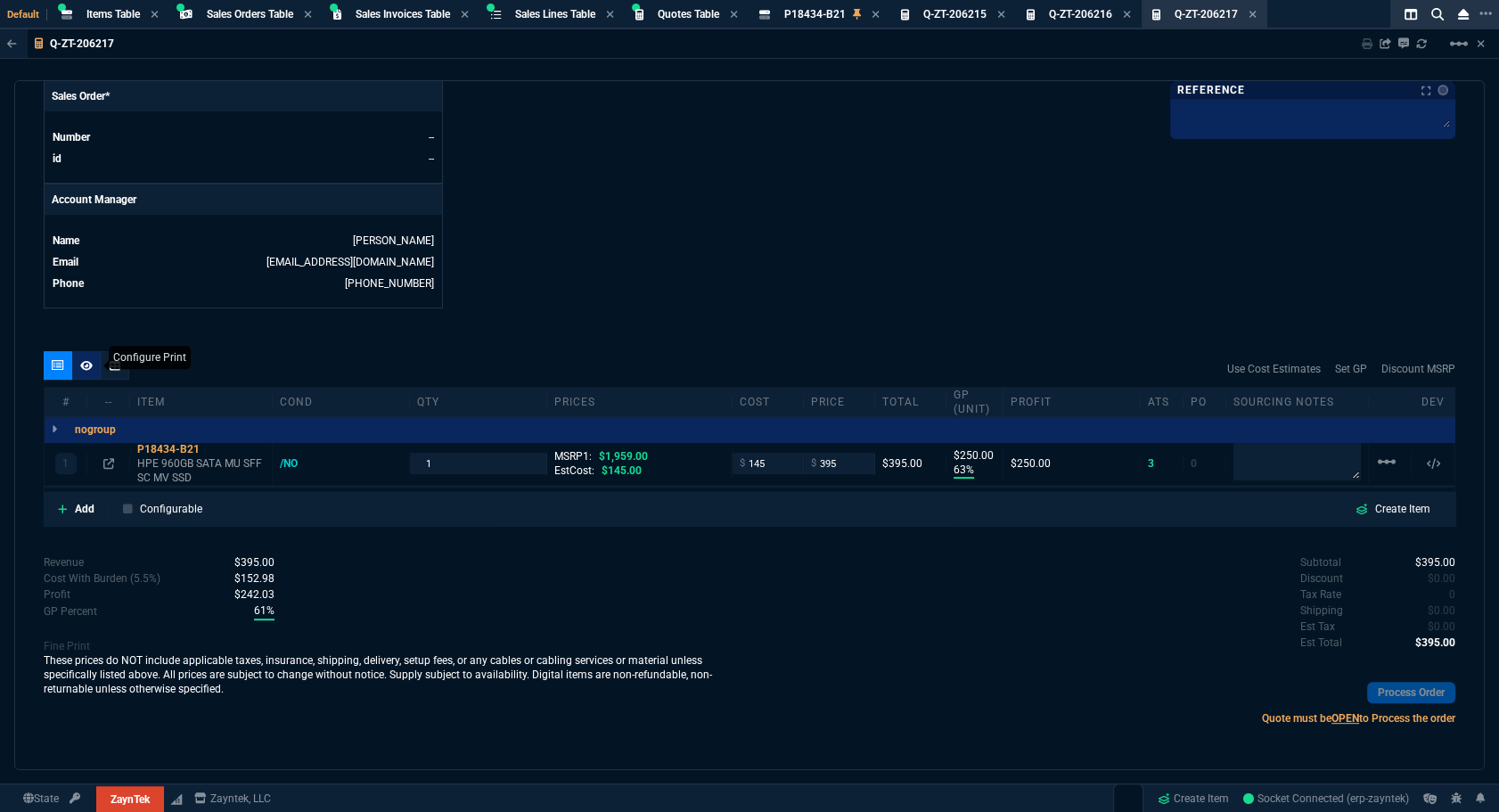
click at [96, 368] on div at bounding box center [87, 366] width 29 height 29
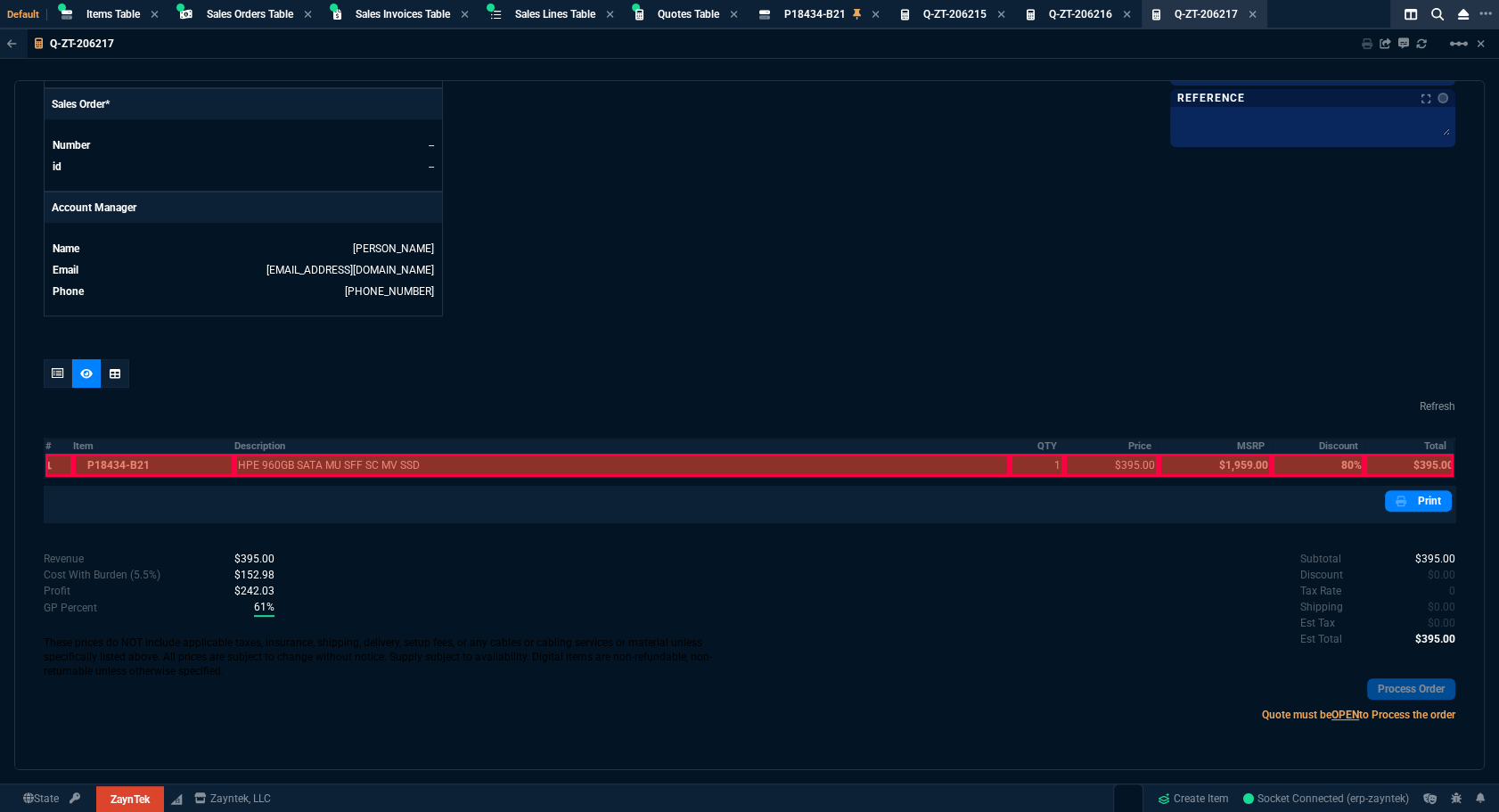
scroll to position [749, 0]
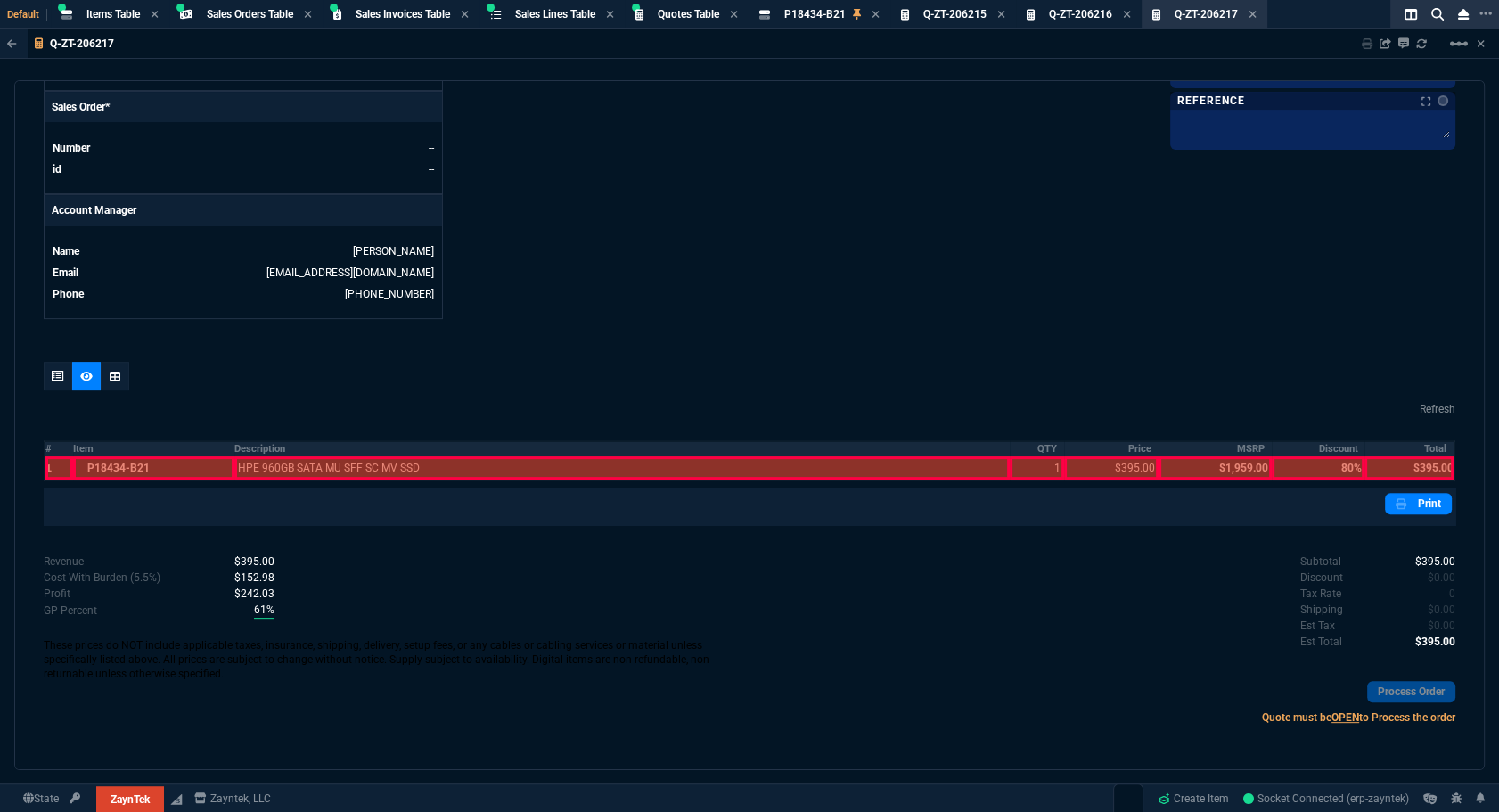
click at [48, 444] on th "#" at bounding box center [59, 448] width 29 height 15
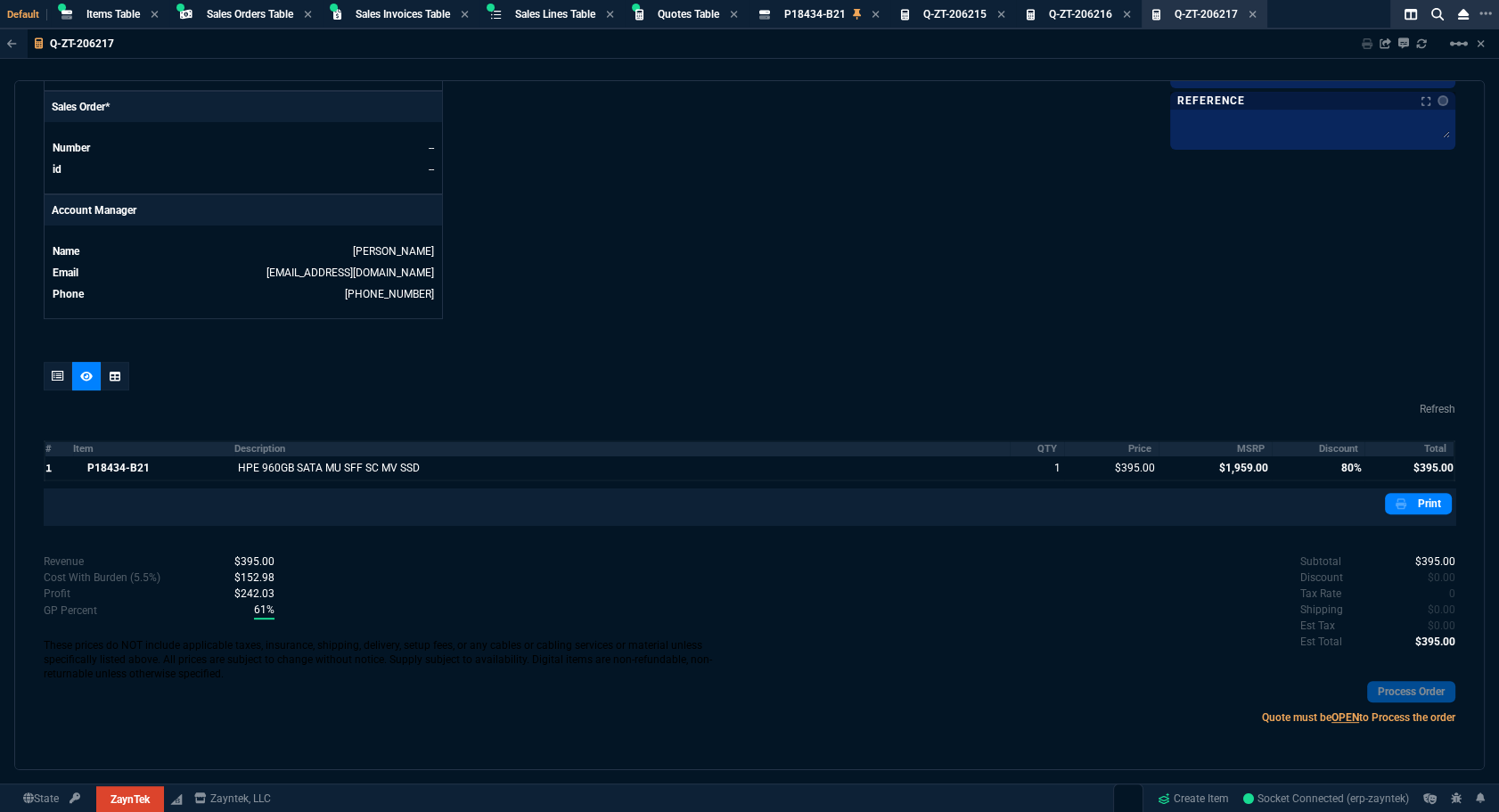
click at [115, 446] on th "Item" at bounding box center [154, 448] width 162 height 15
click at [147, 448] on th "Item" at bounding box center [154, 448] width 162 height 15
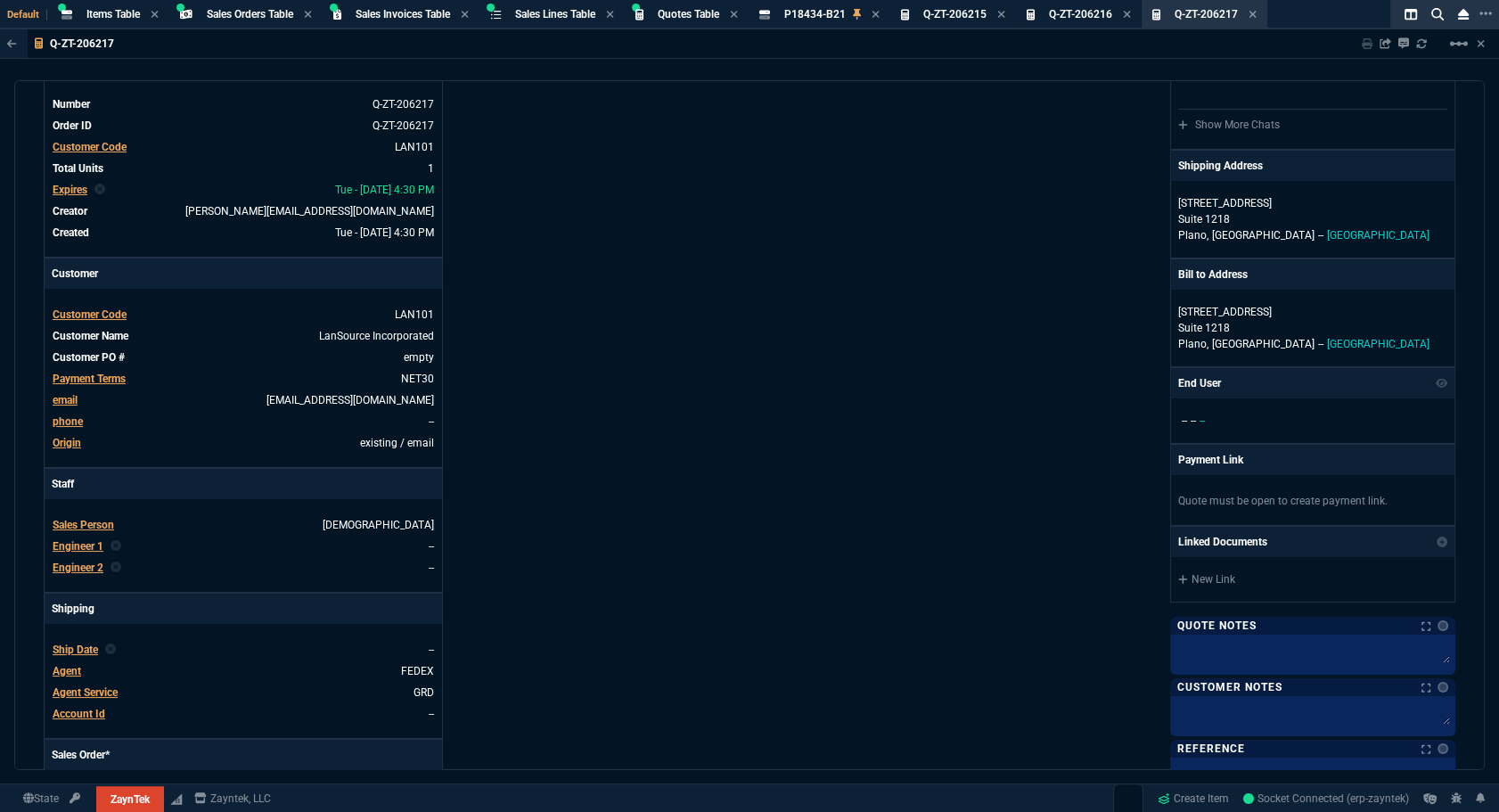
scroll to position [0, 0]
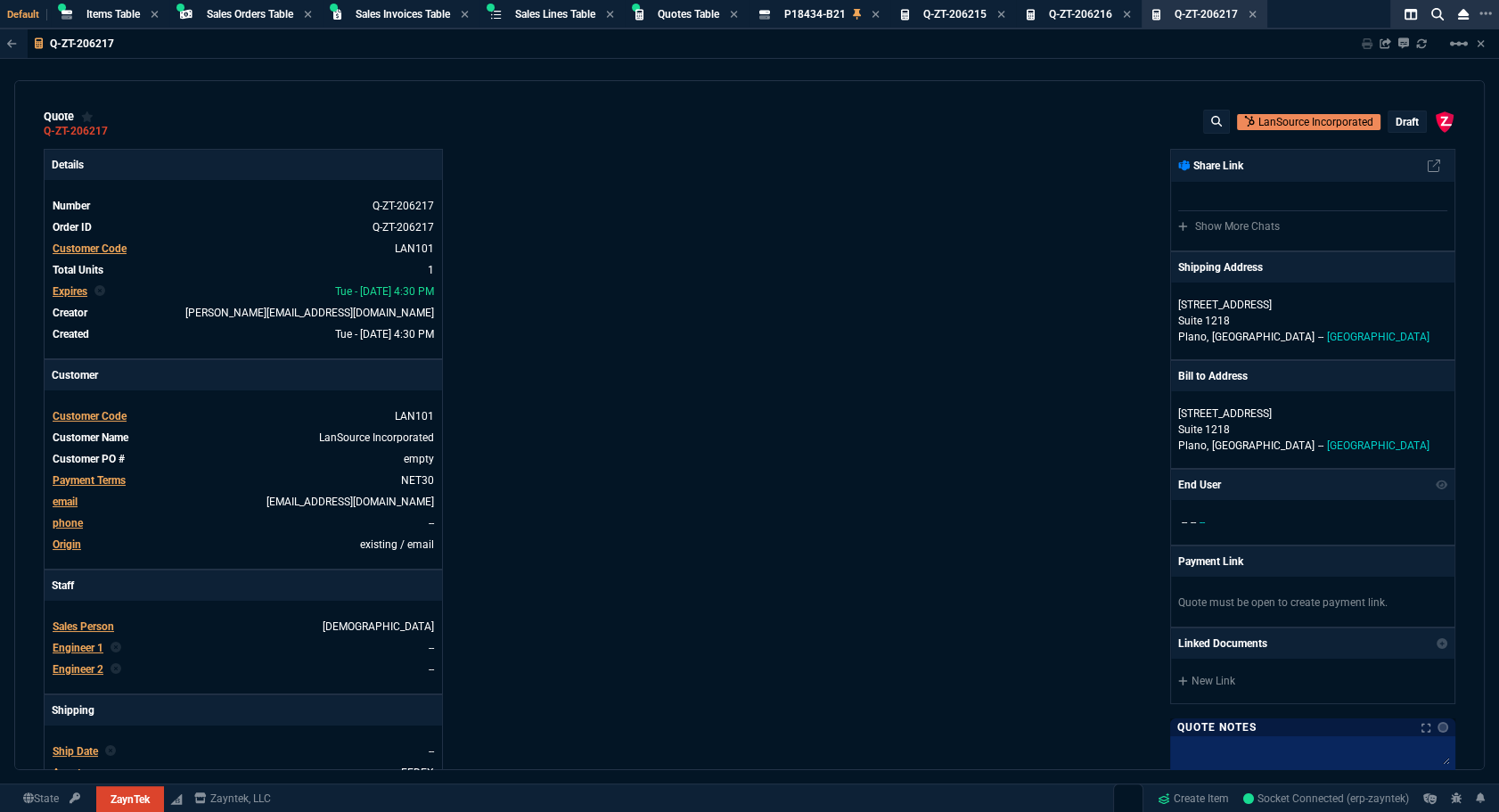
click at [1407, 130] on div "draft" at bounding box center [1407, 121] width 38 height 20
click at [1405, 125] on p "draft" at bounding box center [1407, 121] width 23 height 14
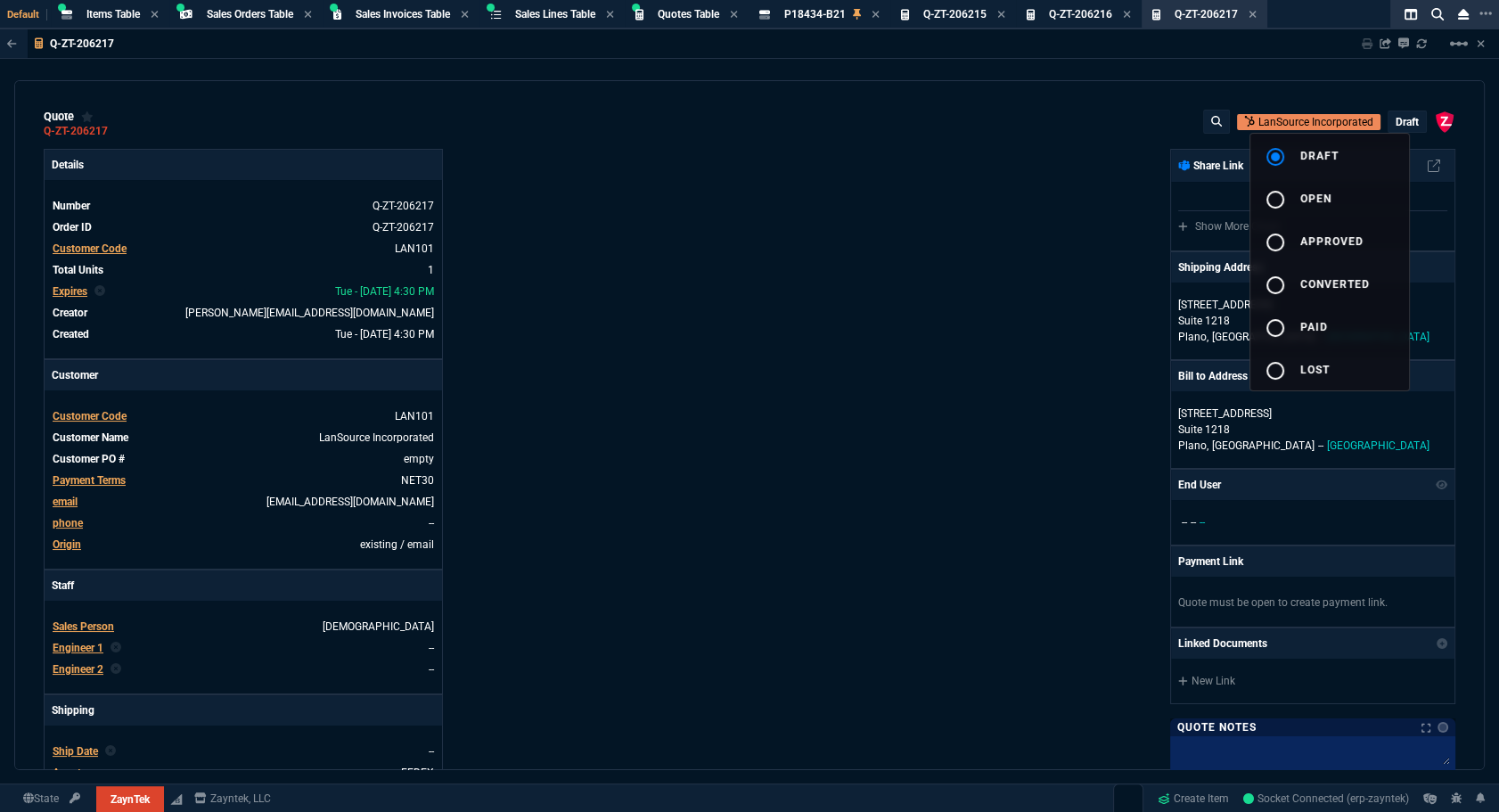
click at [1355, 197] on button "radio_button_unchecked open" at bounding box center [1329, 197] width 159 height 42
click at [841, 290] on div at bounding box center [750, 406] width 1499 height 812
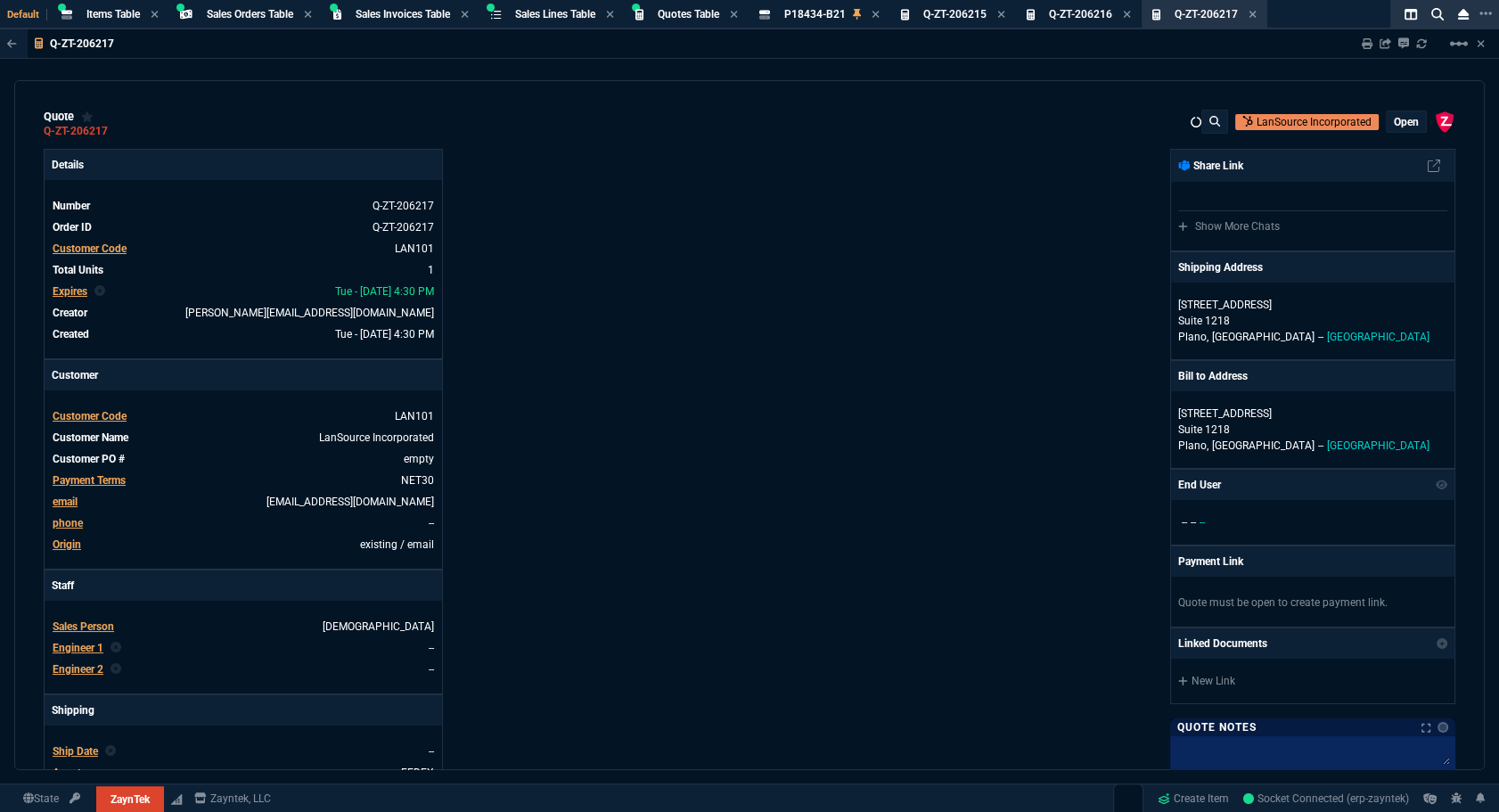
type input "63"
type input "250"
type input "63"
type input "250"
type input "80"
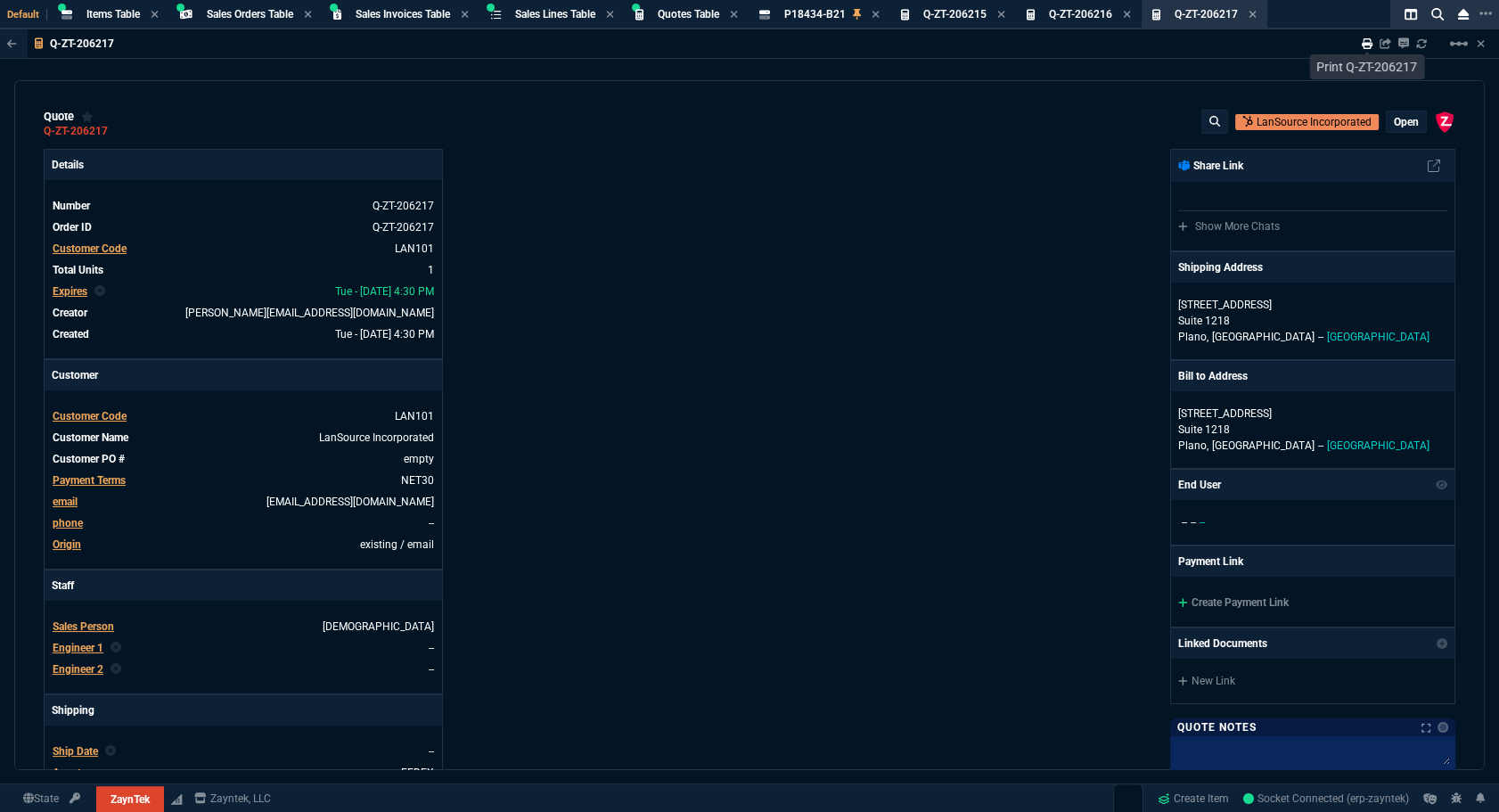
click at [1366, 47] on icon at bounding box center [1366, 43] width 11 height 11
click at [1364, 47] on icon at bounding box center [1366, 43] width 11 height 11
